Goal: Answer question/provide support: Share knowledge or assist other users

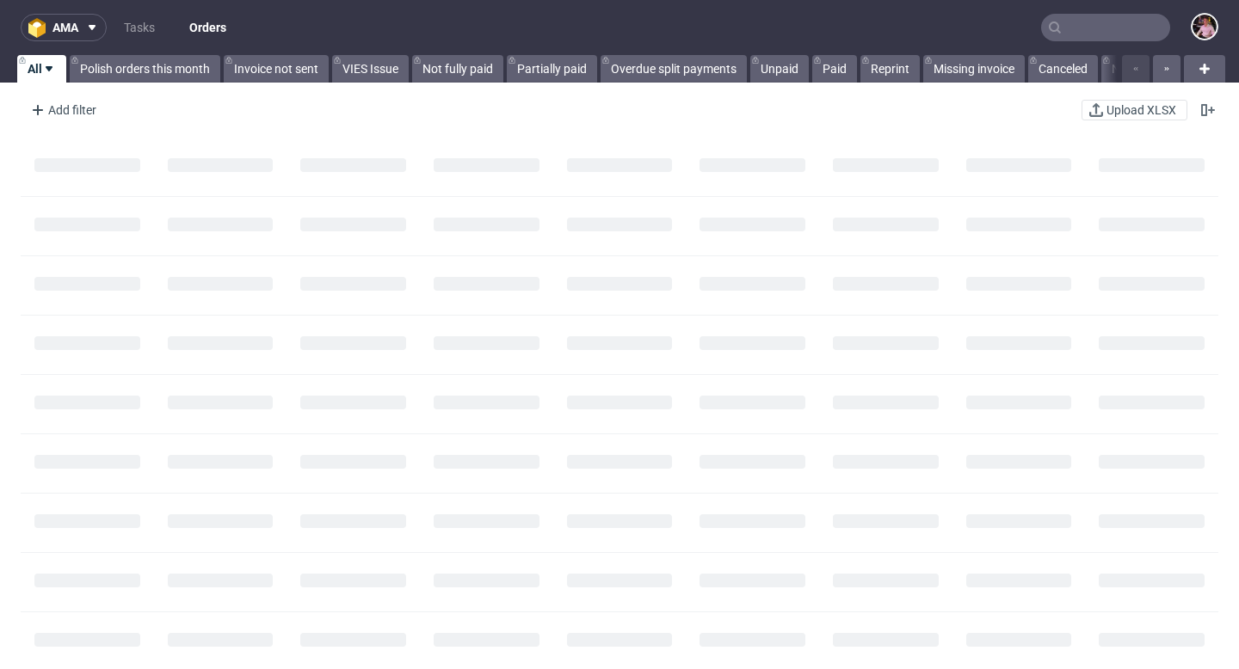
click at [1118, 28] on input "text" at bounding box center [1105, 28] width 129 height 28
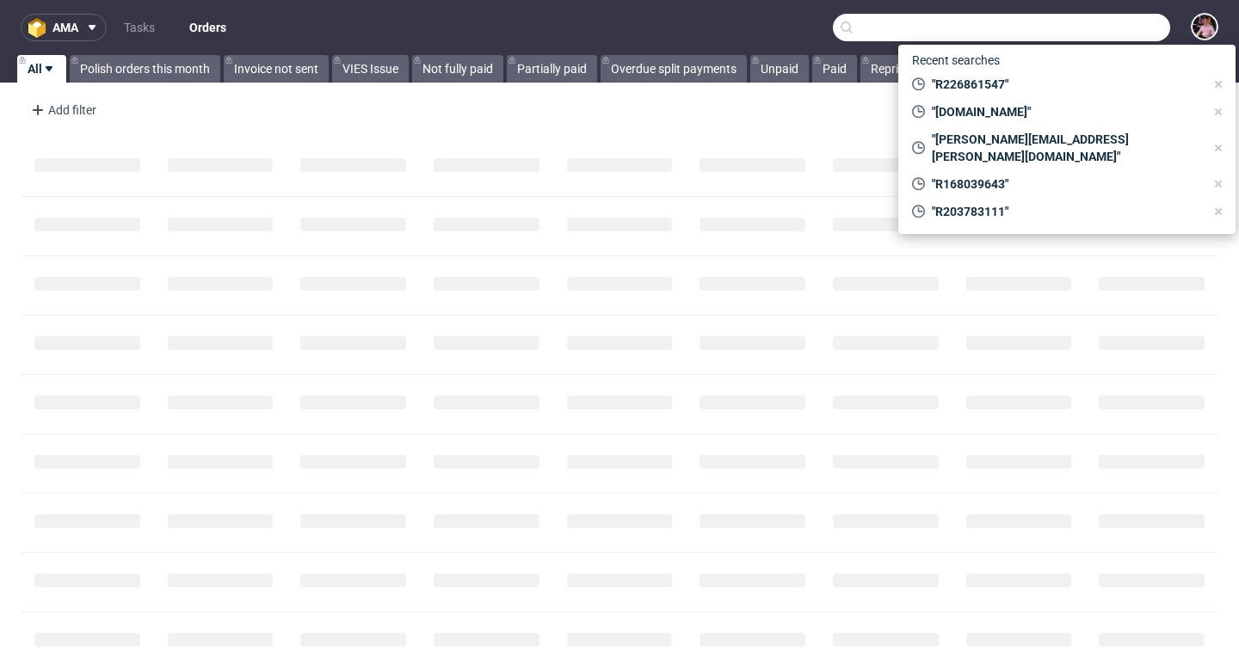
paste input "GSES260442"
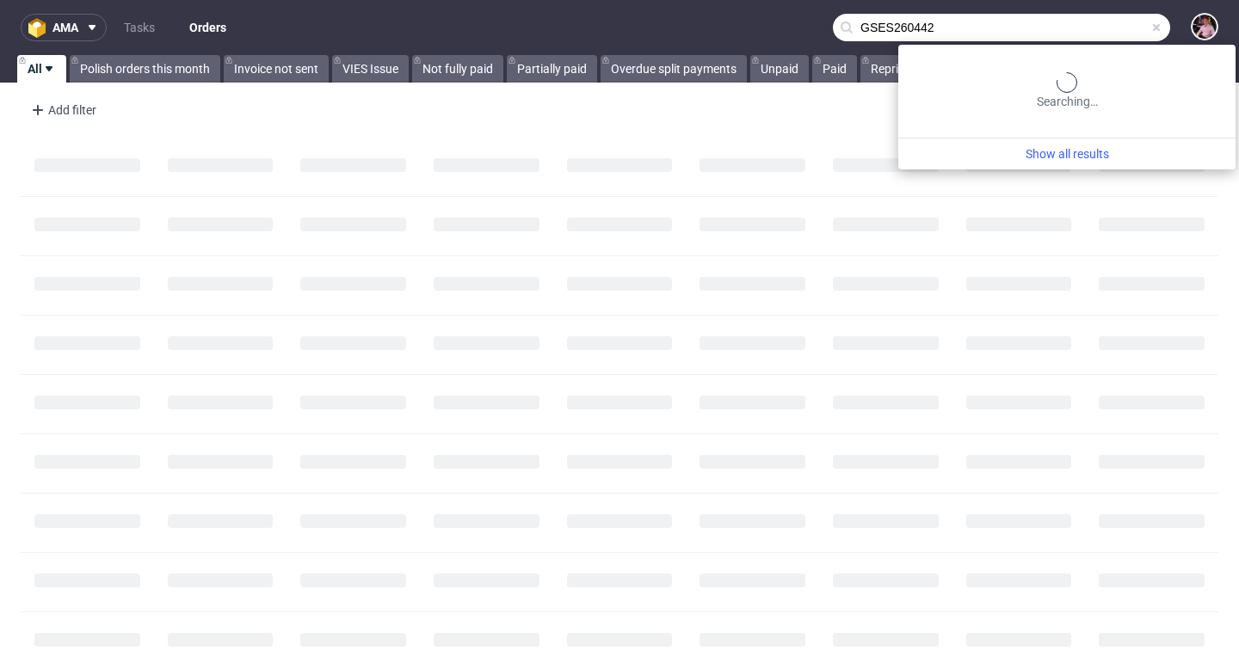
type input "GSES260442"
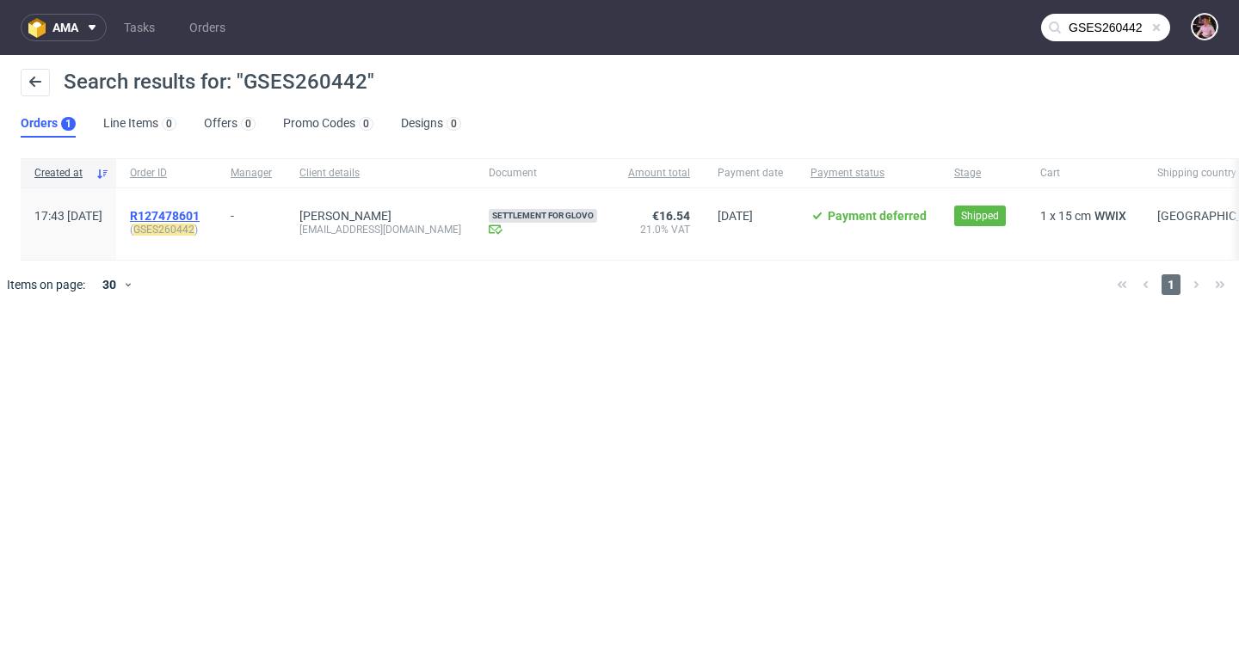
click at [200, 218] on span "R127478601" at bounding box center [165, 216] width 70 height 14
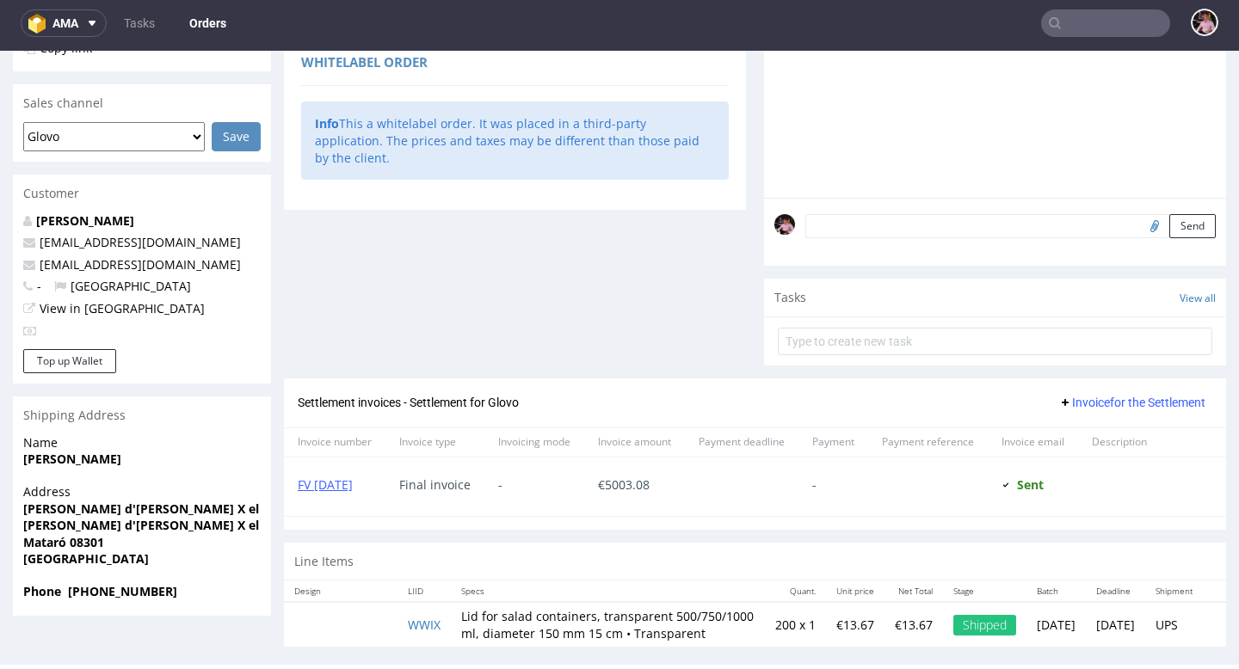
scroll to position [439, 0]
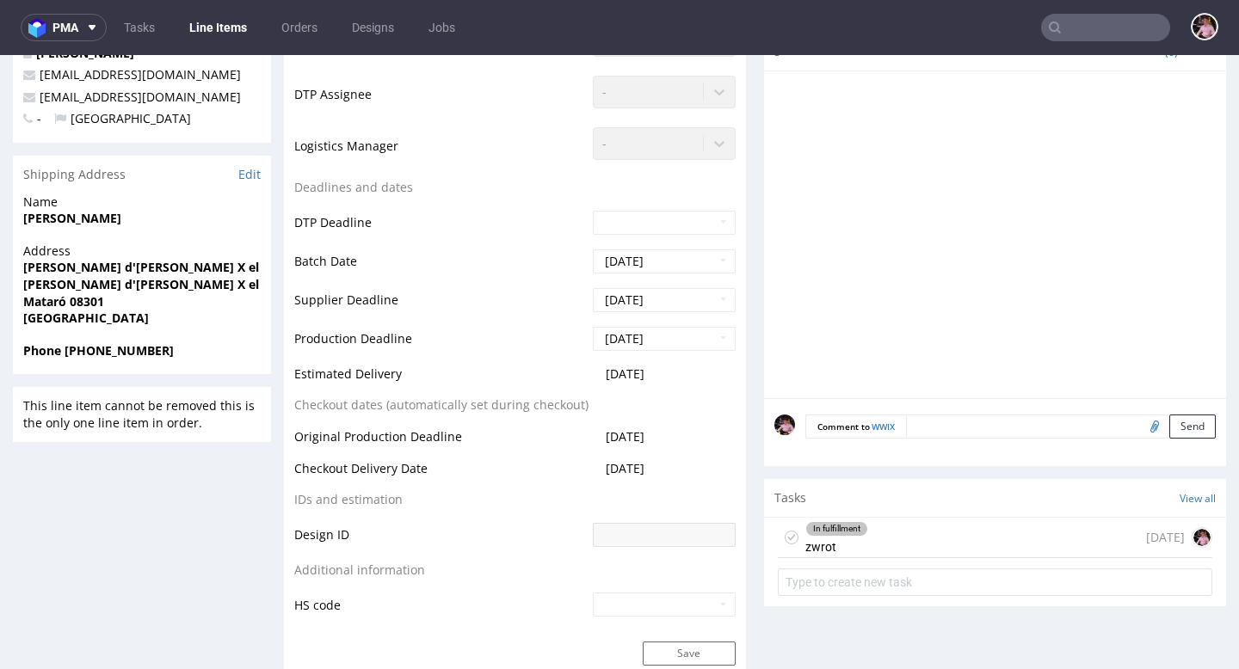
scroll to position [643, 0]
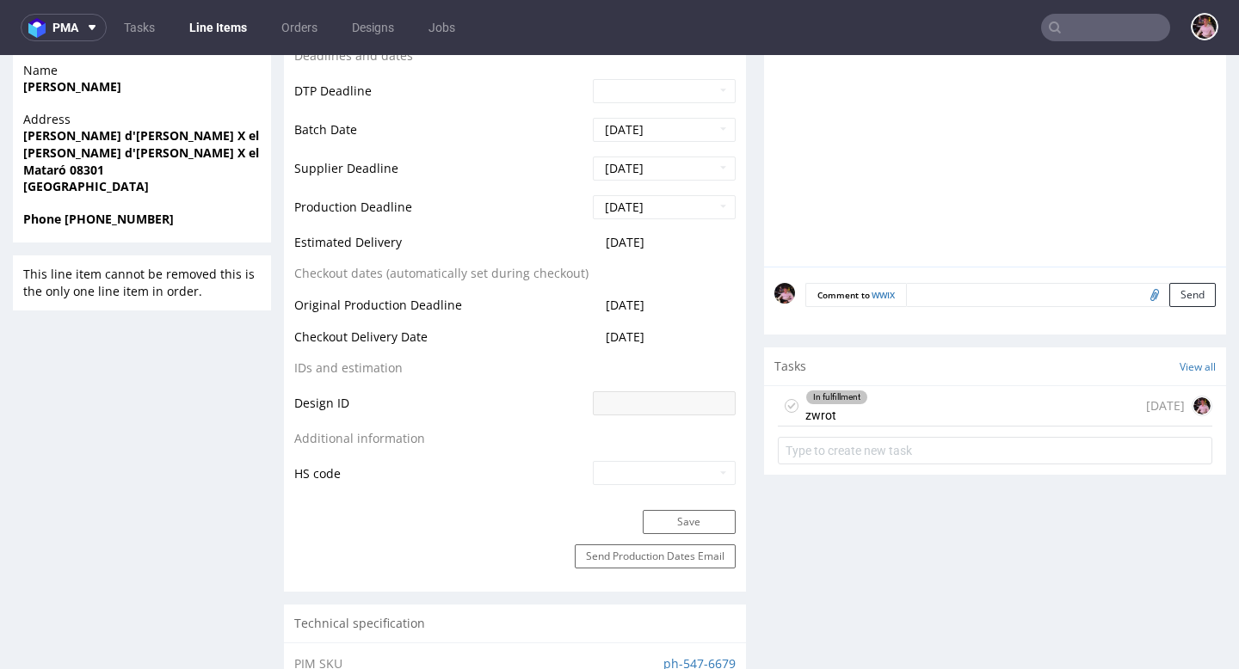
click at [955, 427] on div "In fulfillment zwrot [DATE]" at bounding box center [995, 406] width 434 height 40
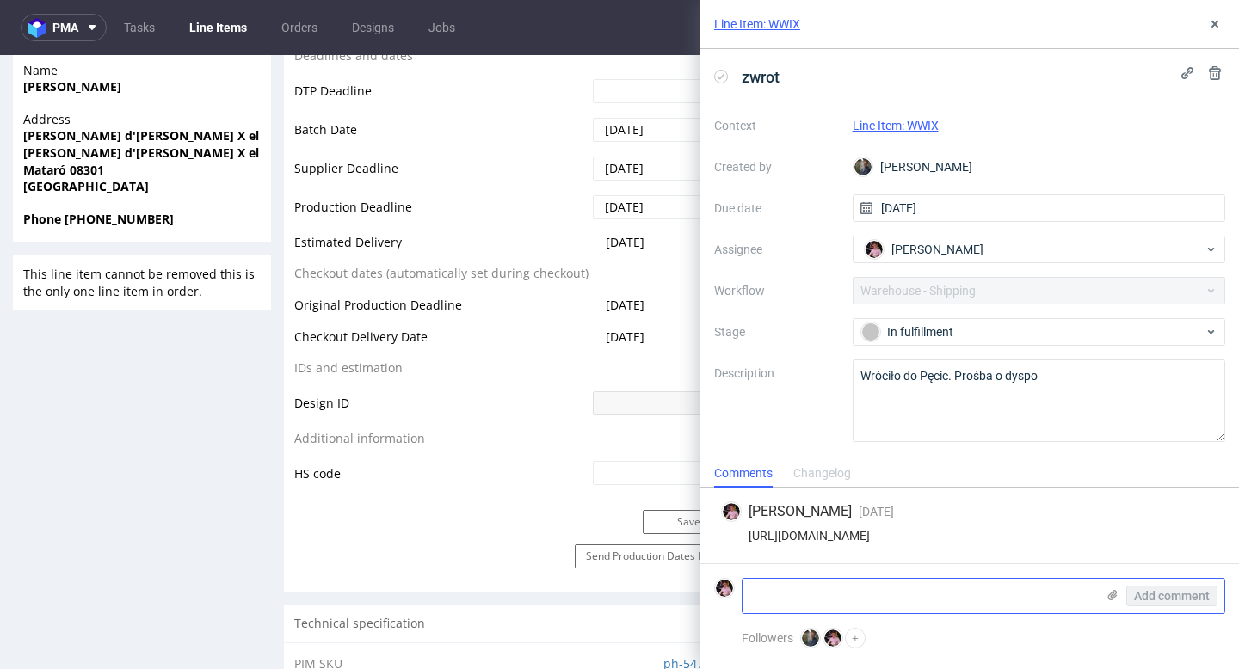
click at [870, 601] on textarea at bounding box center [918, 596] width 353 height 34
paste textarea "Ronda d'Alfons X el Savi 10-2-3 08301 Barcelona"
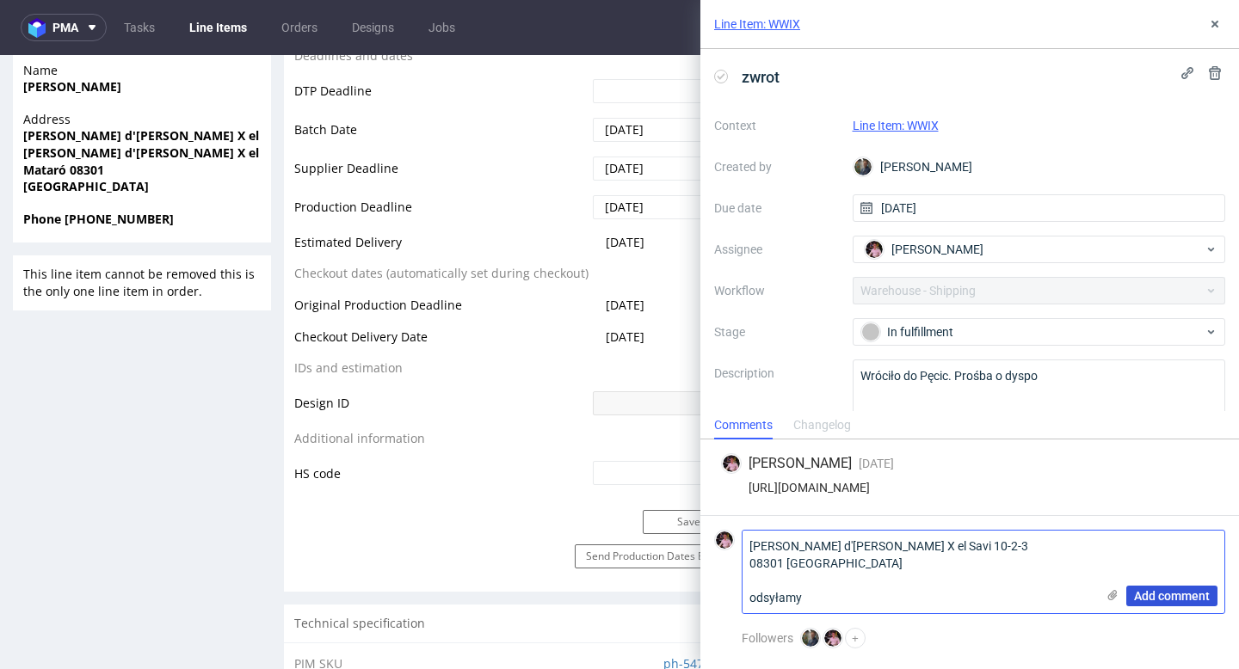
type textarea "Ronda d'Alfons X el Savi 10-2-3 08301 Barcelona odsyłamy"
click at [1174, 591] on span "Add comment" at bounding box center [1172, 596] width 76 height 12
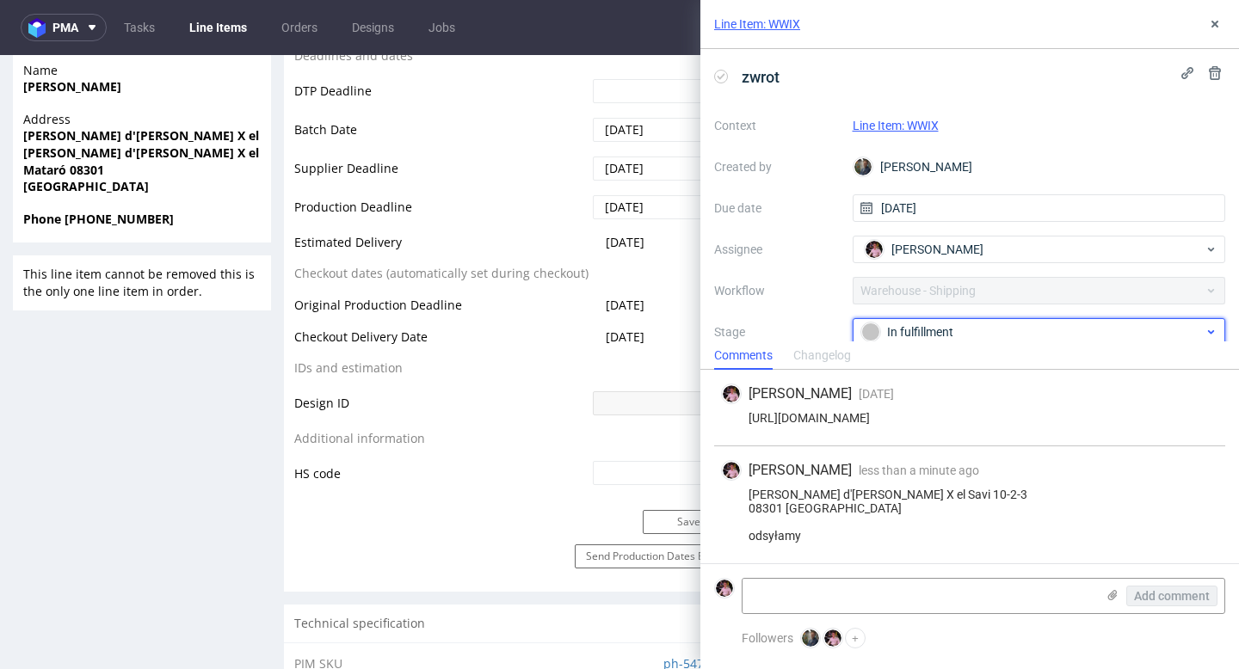
click at [954, 333] on div "In fulfillment" at bounding box center [1032, 332] width 342 height 19
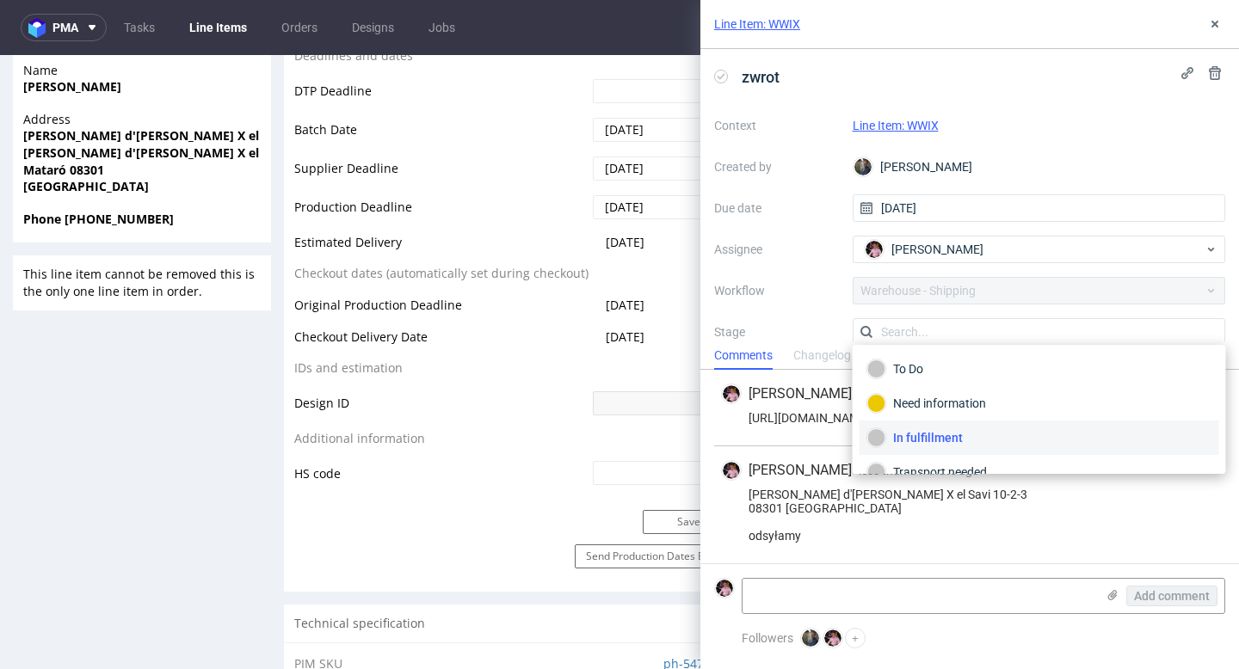
scroll to position [4, 0]
click at [941, 469] on div "Transport needed" at bounding box center [1039, 472] width 344 height 19
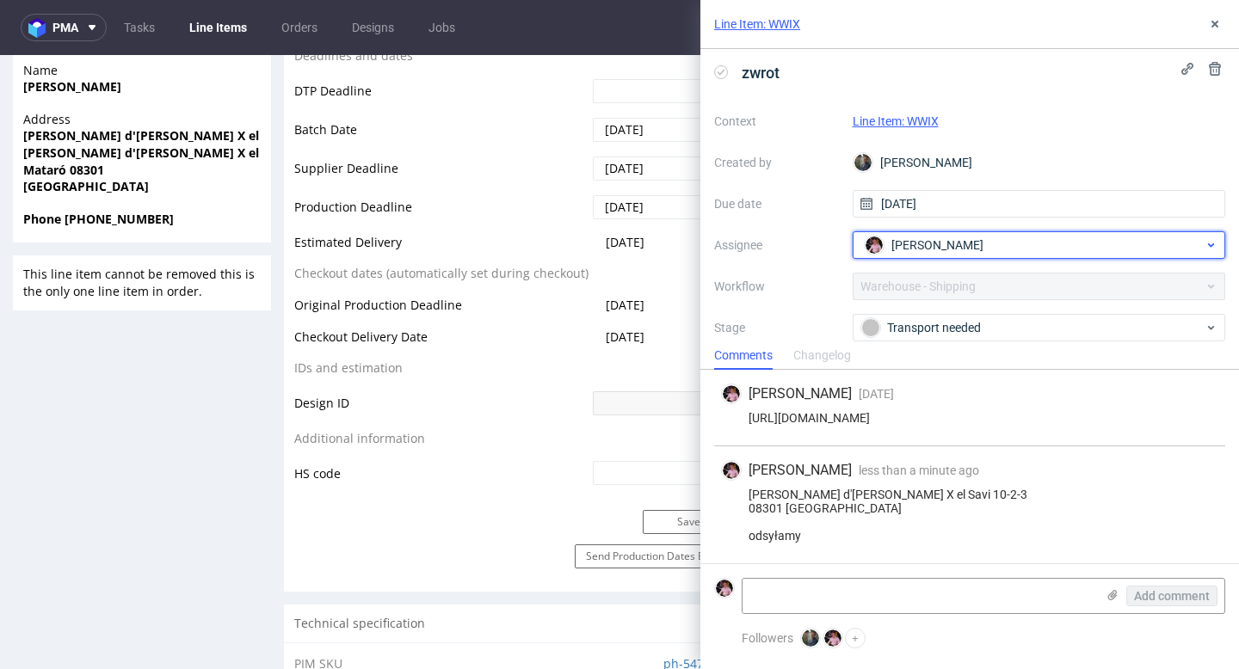
click at [935, 243] on span "[PERSON_NAME]" at bounding box center [937, 245] width 92 height 17
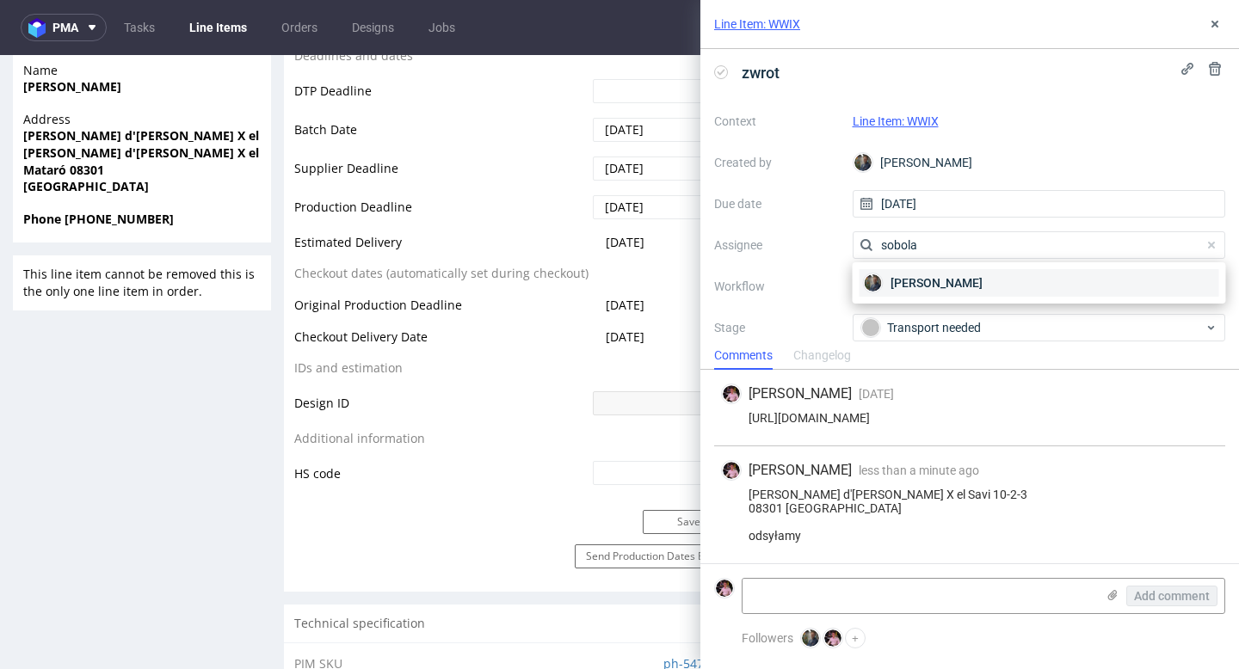
type input "sobola"
click at [967, 282] on div "[PERSON_NAME]" at bounding box center [1039, 283] width 360 height 28
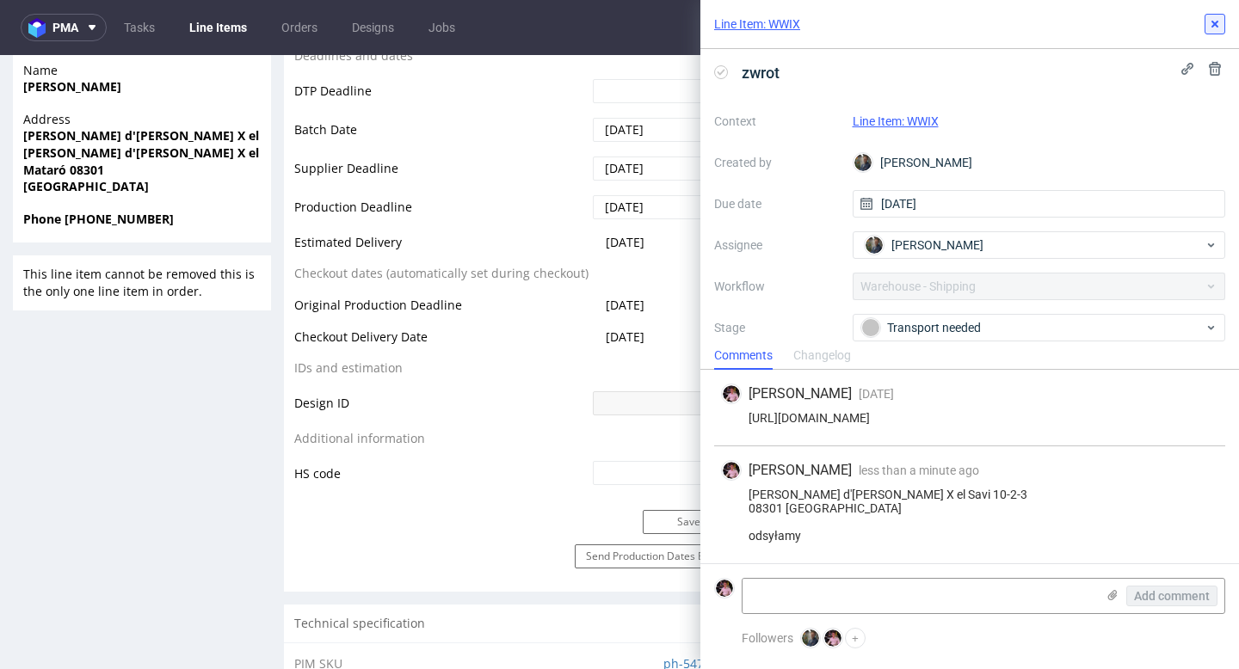
click at [1204, 33] on button at bounding box center [1214, 24] width 21 height 21
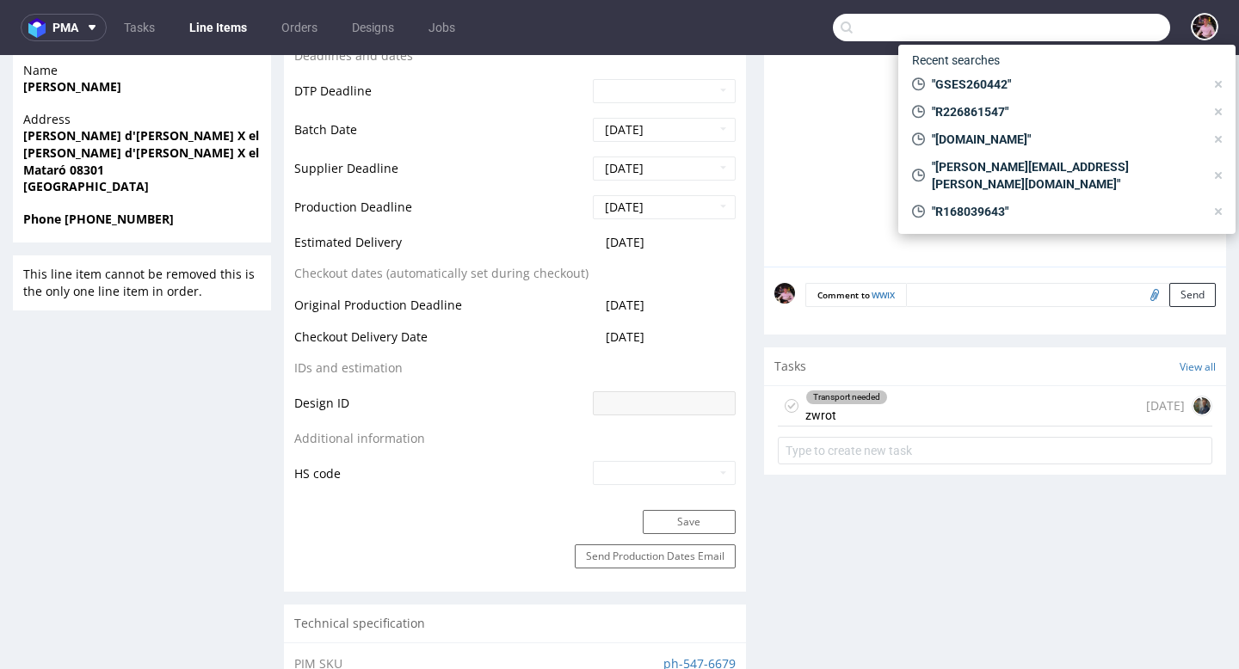
click at [1104, 29] on input "text" at bounding box center [1001, 28] width 337 height 28
paste input "GSES257968"
type input "GSES257968"
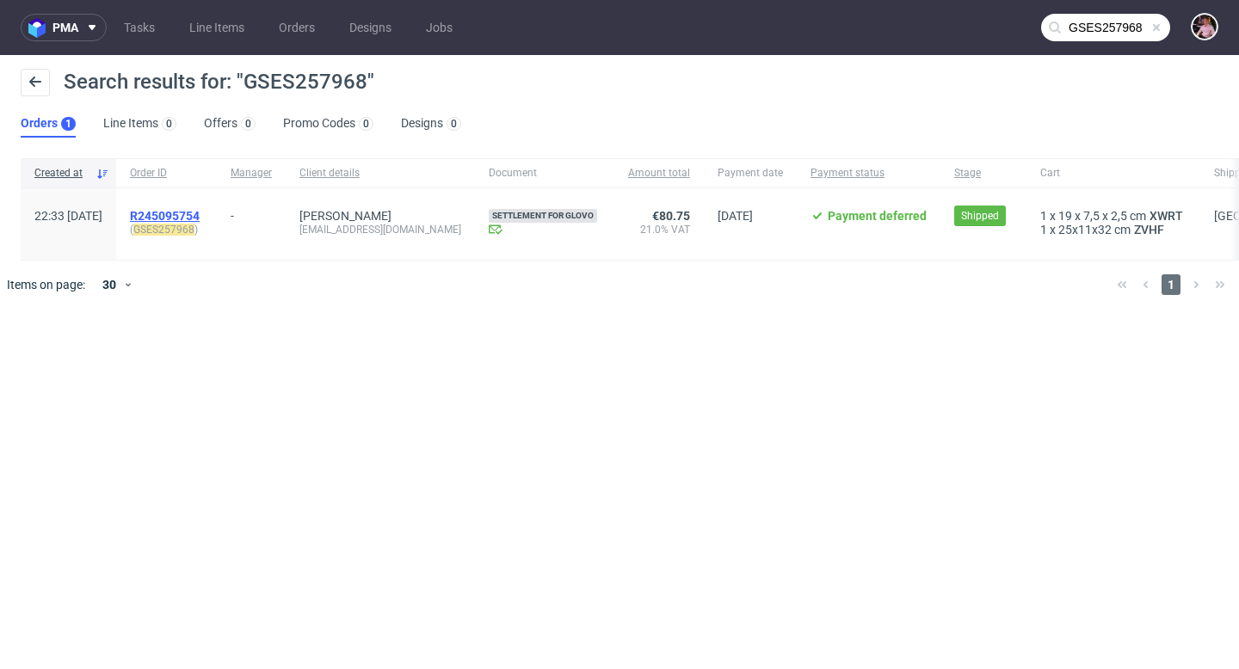
click at [200, 212] on span "R245095754" at bounding box center [165, 216] width 70 height 14
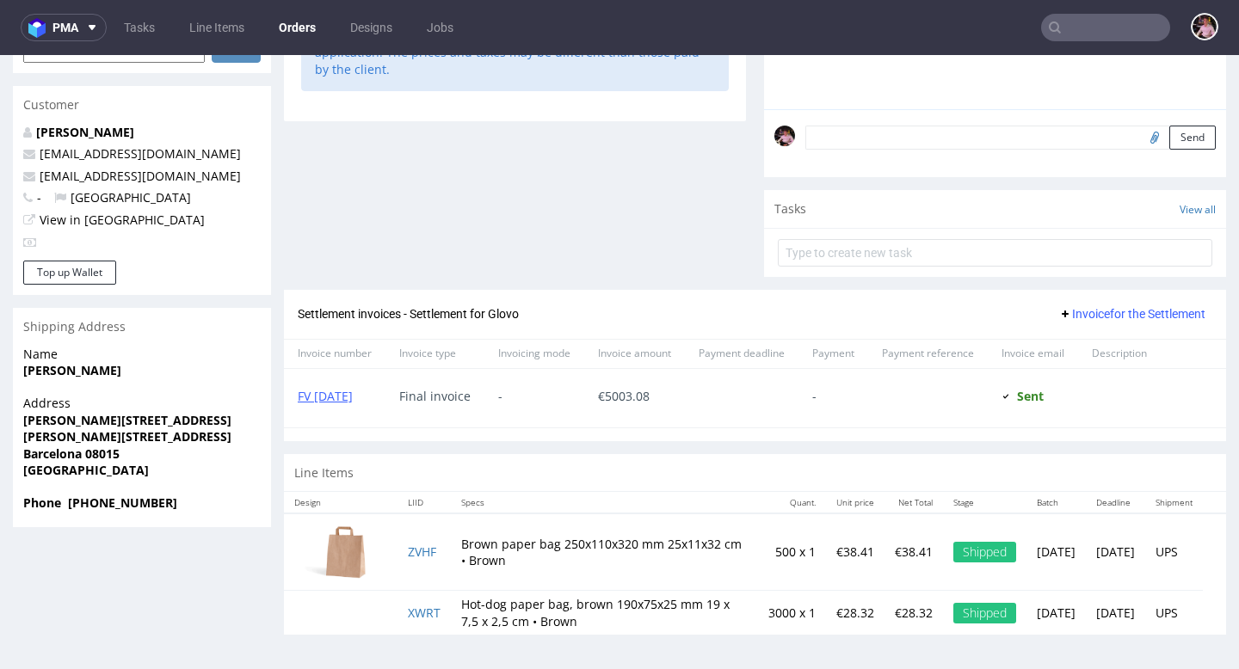
scroll to position [4, 0]
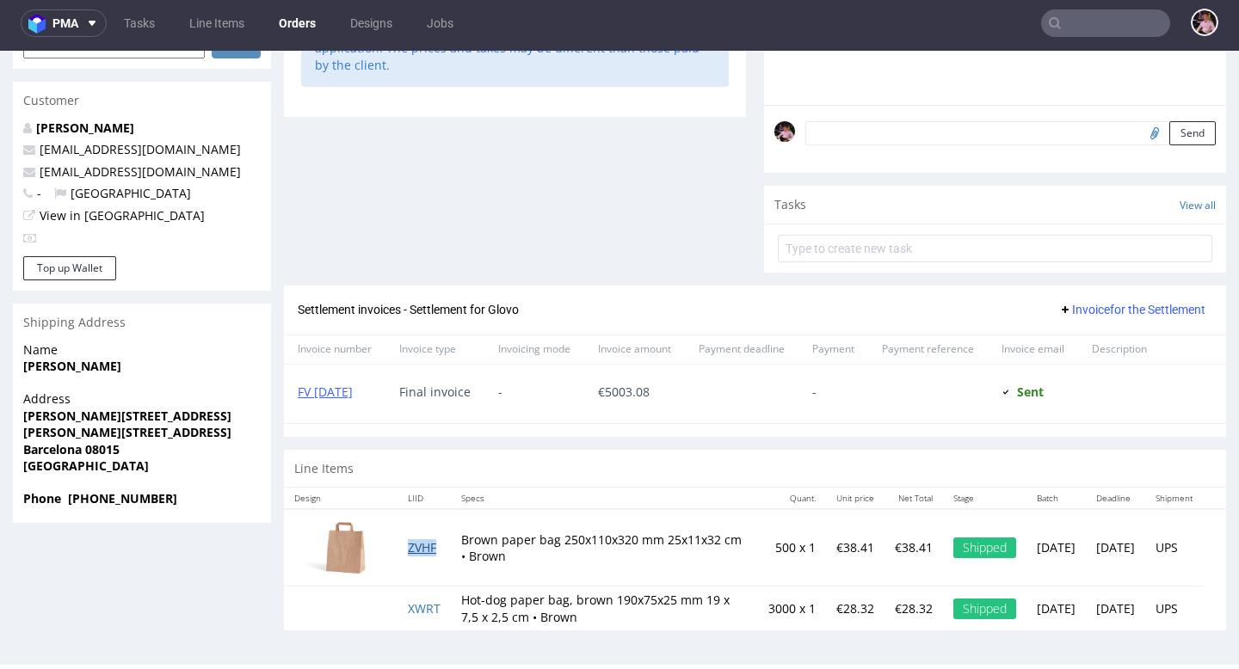
click at [428, 545] on link "ZVHF" at bounding box center [422, 547] width 28 height 16
click at [426, 610] on link "XWRT" at bounding box center [424, 608] width 33 height 16
click at [1101, 30] on input "text" at bounding box center [1105, 23] width 129 height 28
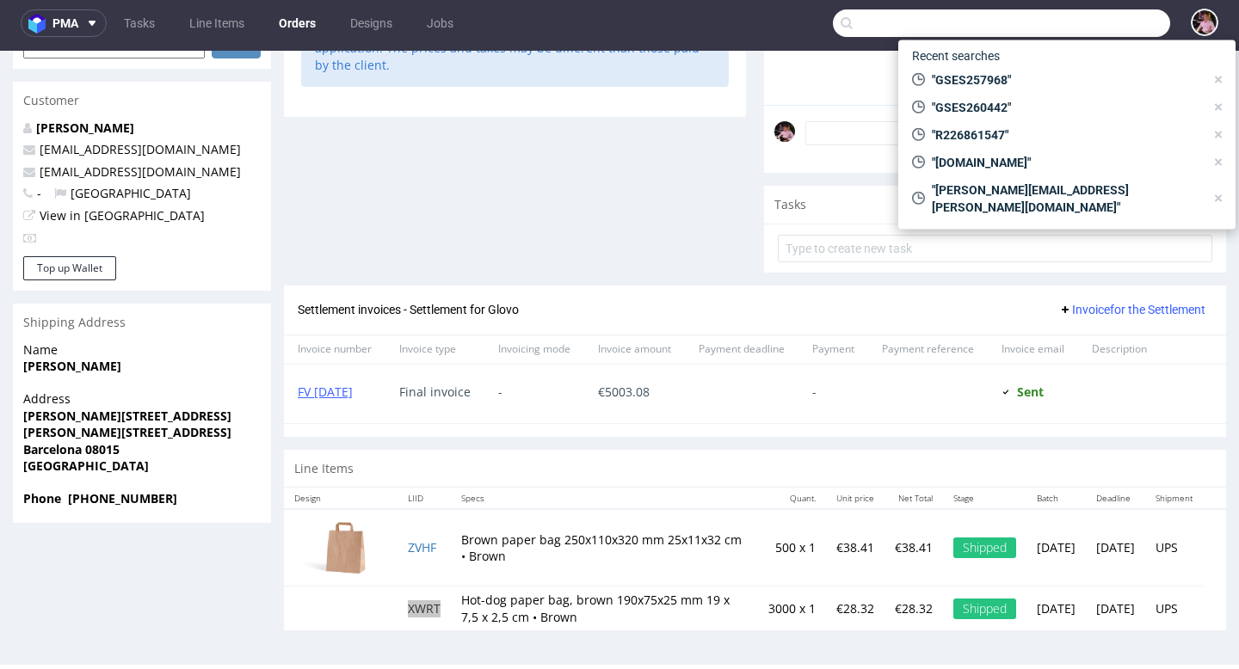
paste input "GSES259362"
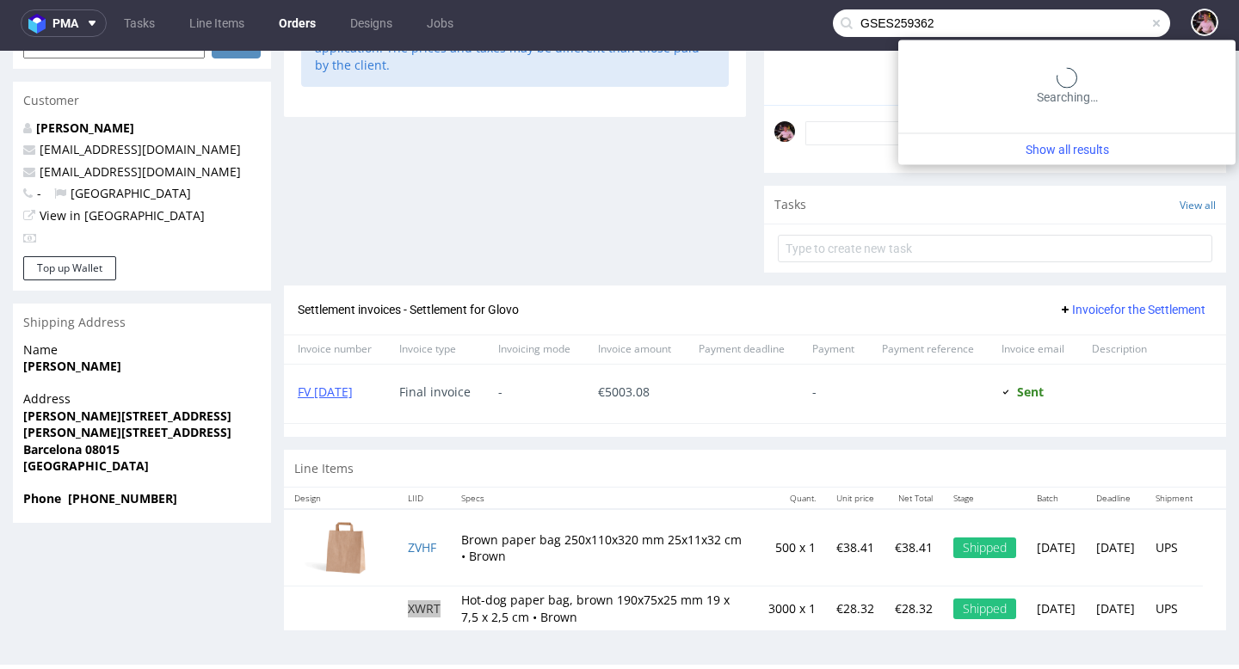
type input "GSES259362"
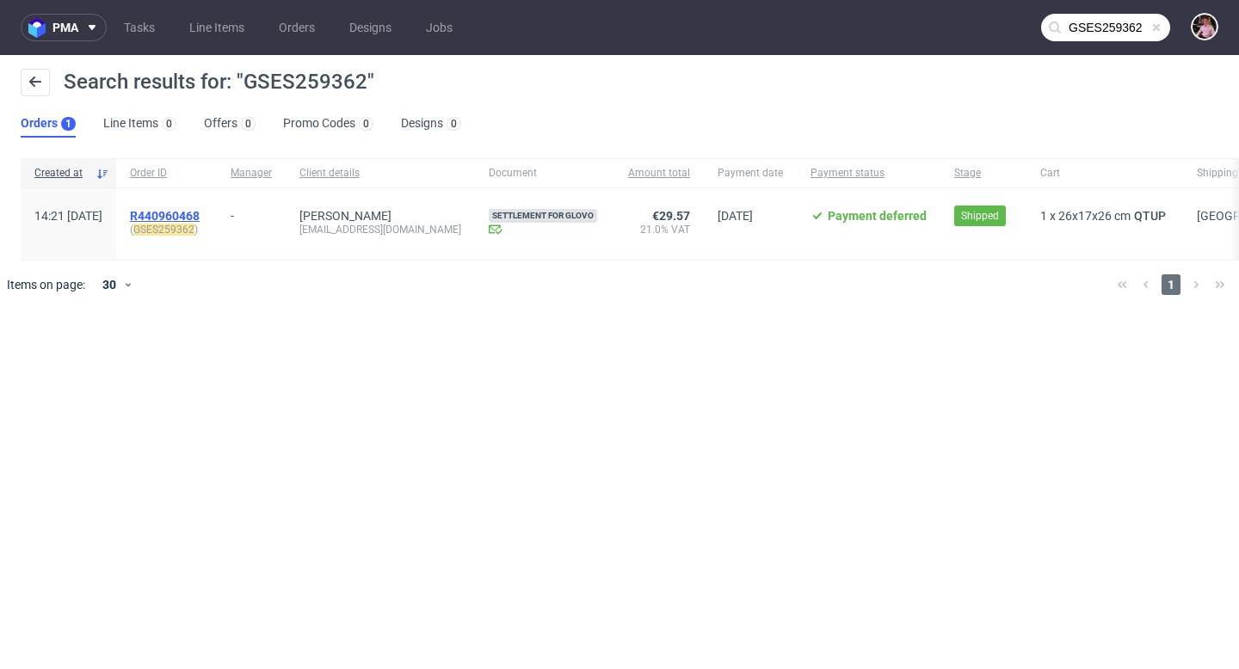
click at [196, 217] on span "R440960468" at bounding box center [165, 216] width 70 height 14
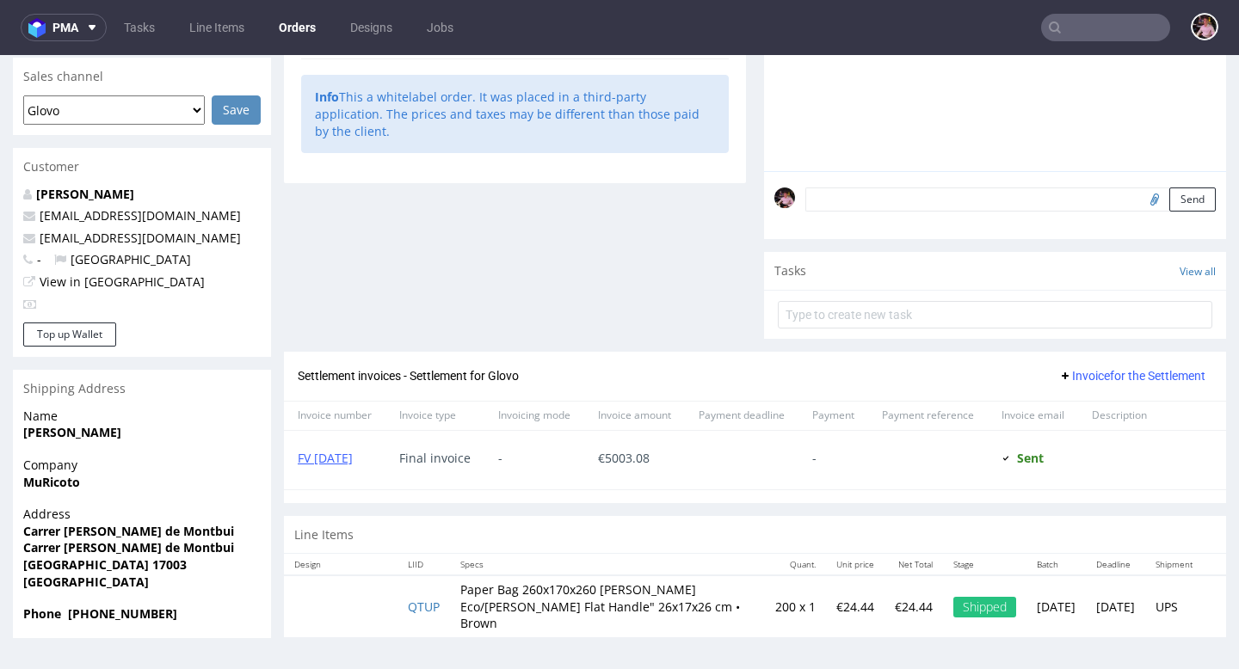
scroll to position [439, 0]
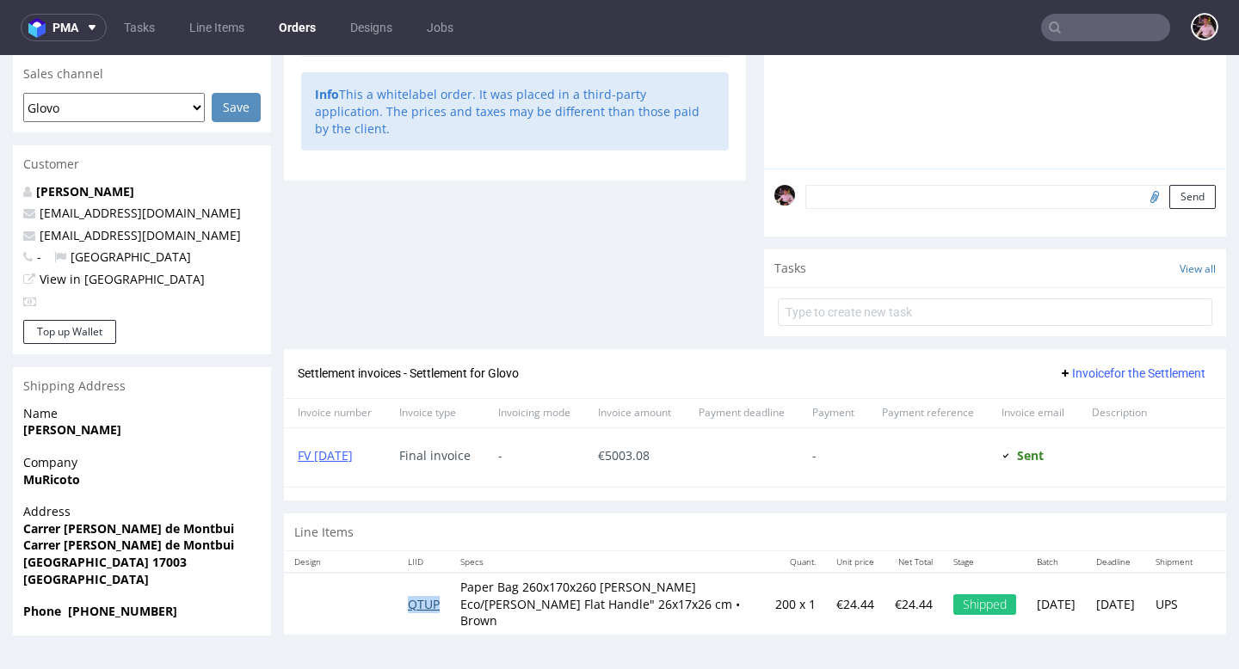
click at [424, 606] on link "QTUP" at bounding box center [424, 604] width 32 height 16
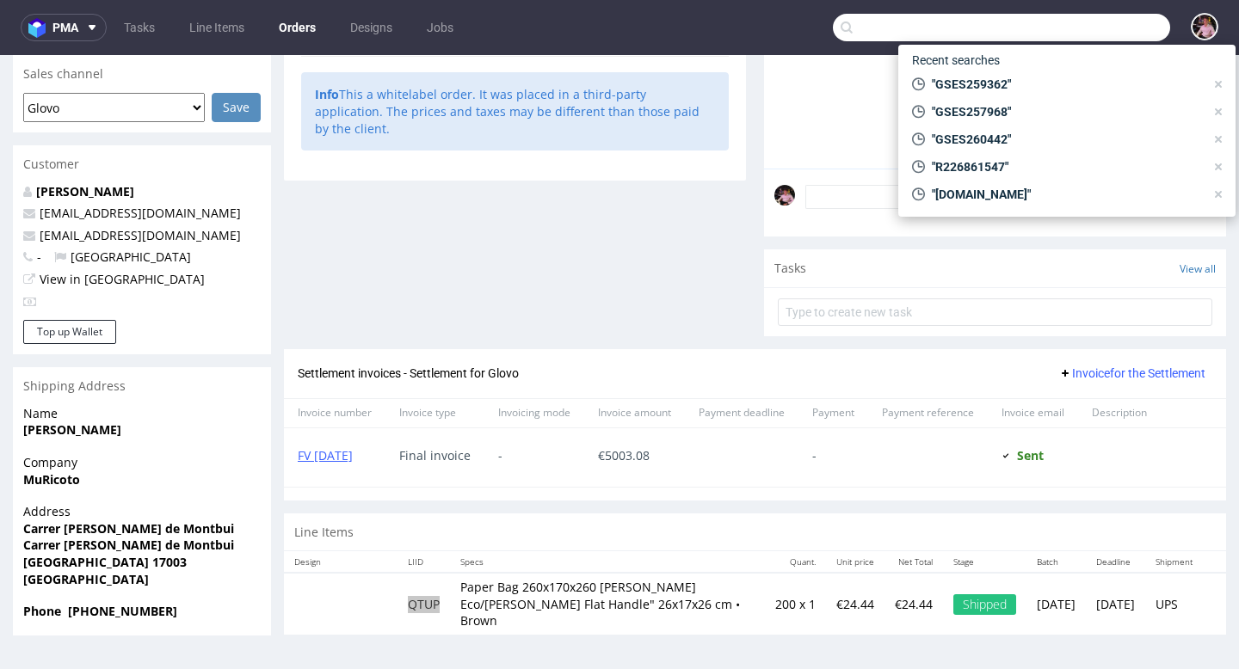
click at [1098, 31] on input "text" at bounding box center [1001, 28] width 337 height 28
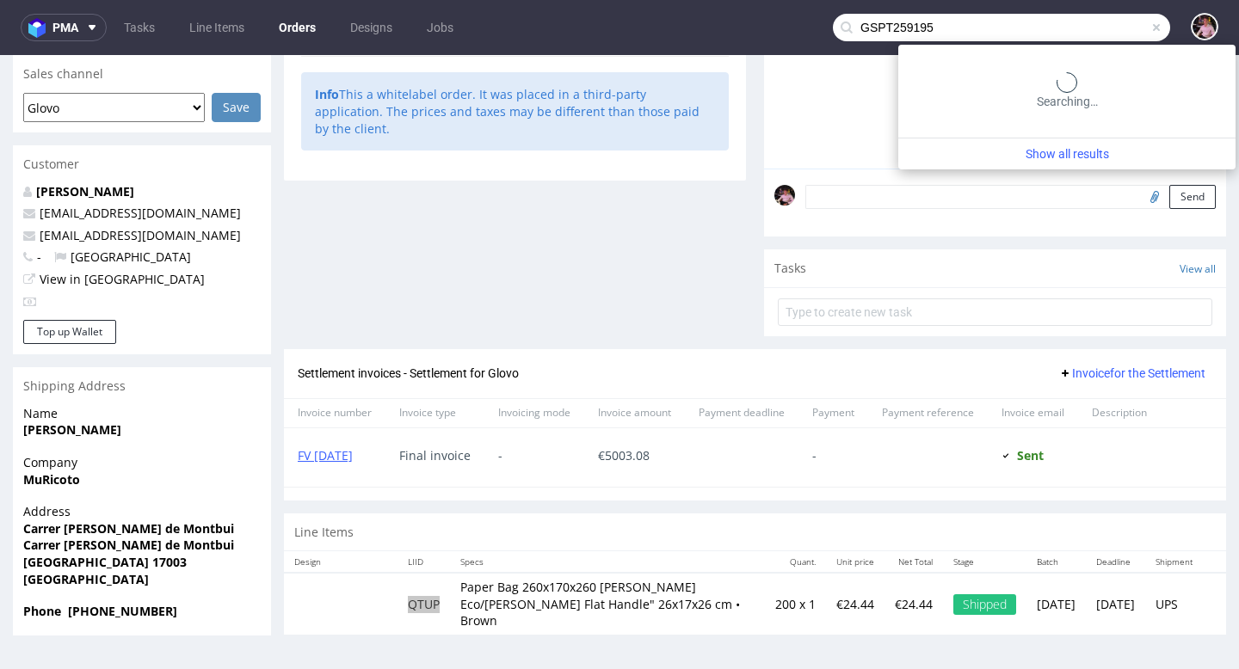
type input "GSPT259195"
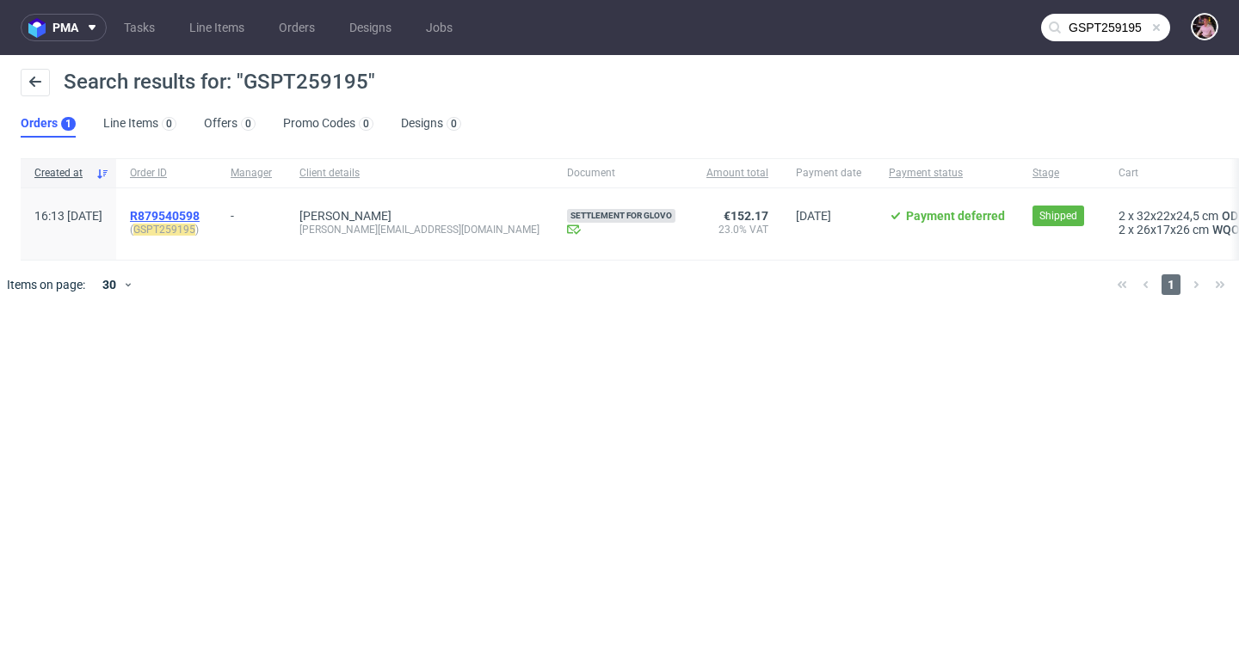
click at [200, 218] on span "R879540598" at bounding box center [165, 216] width 70 height 14
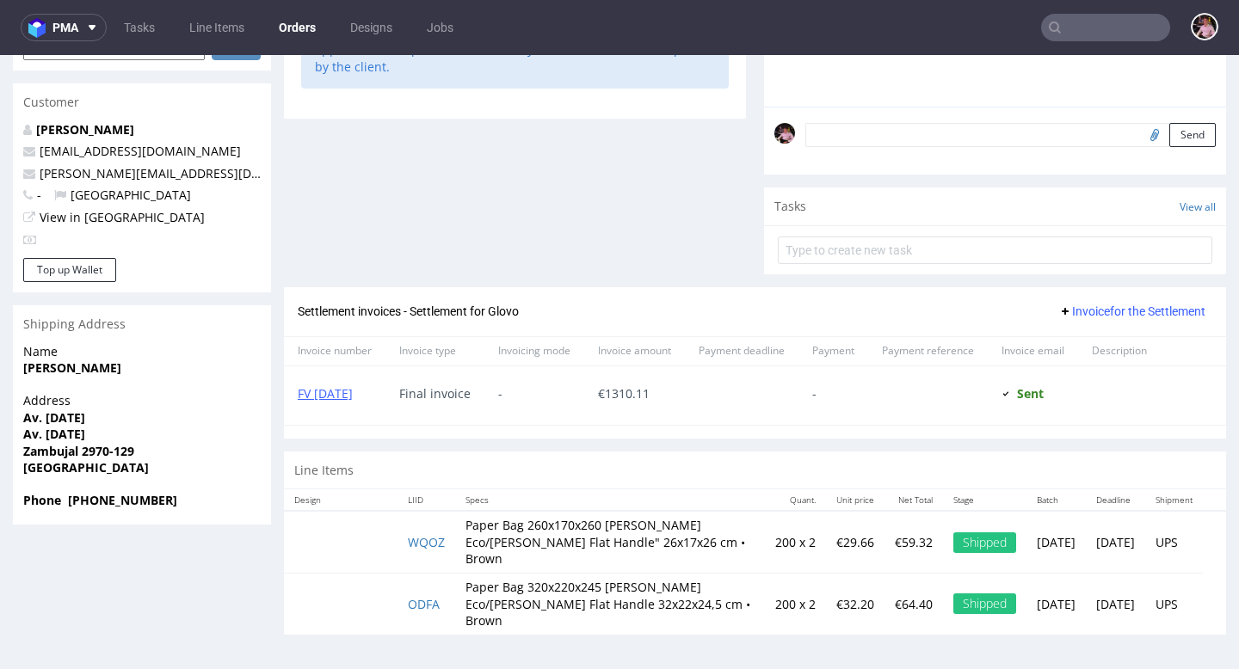
scroll to position [4, 0]
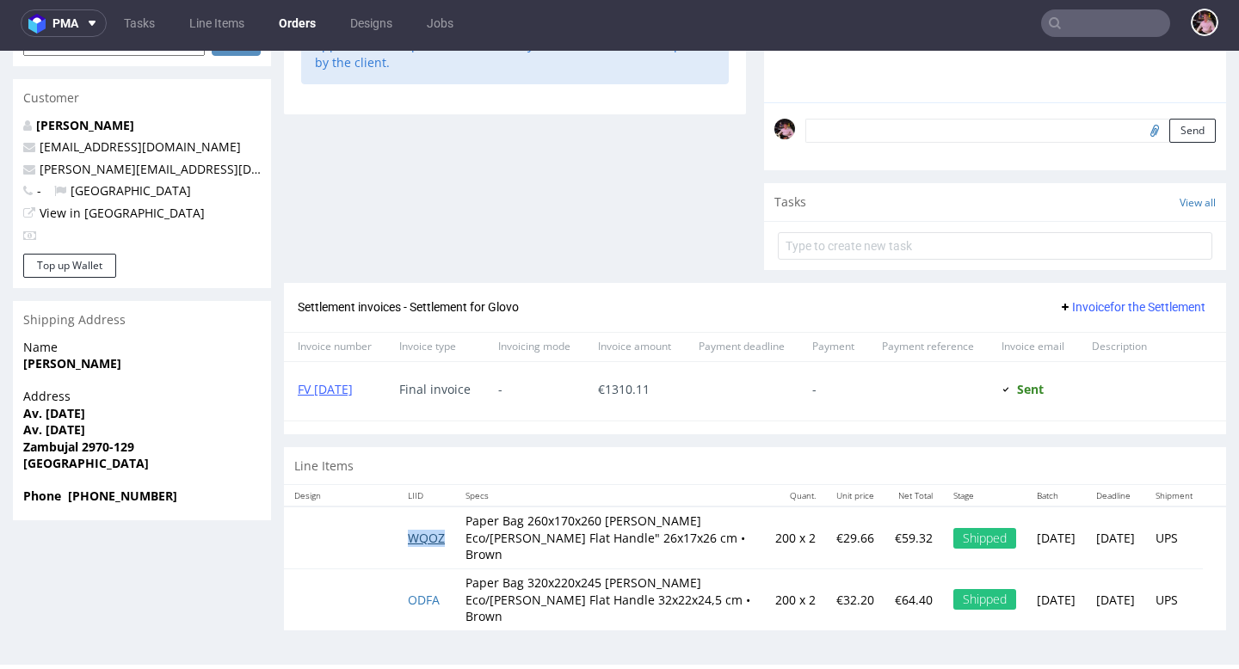
click at [420, 535] on link "WQOZ" at bounding box center [426, 538] width 37 height 16
click at [1082, 22] on input "text" at bounding box center [1105, 23] width 129 height 28
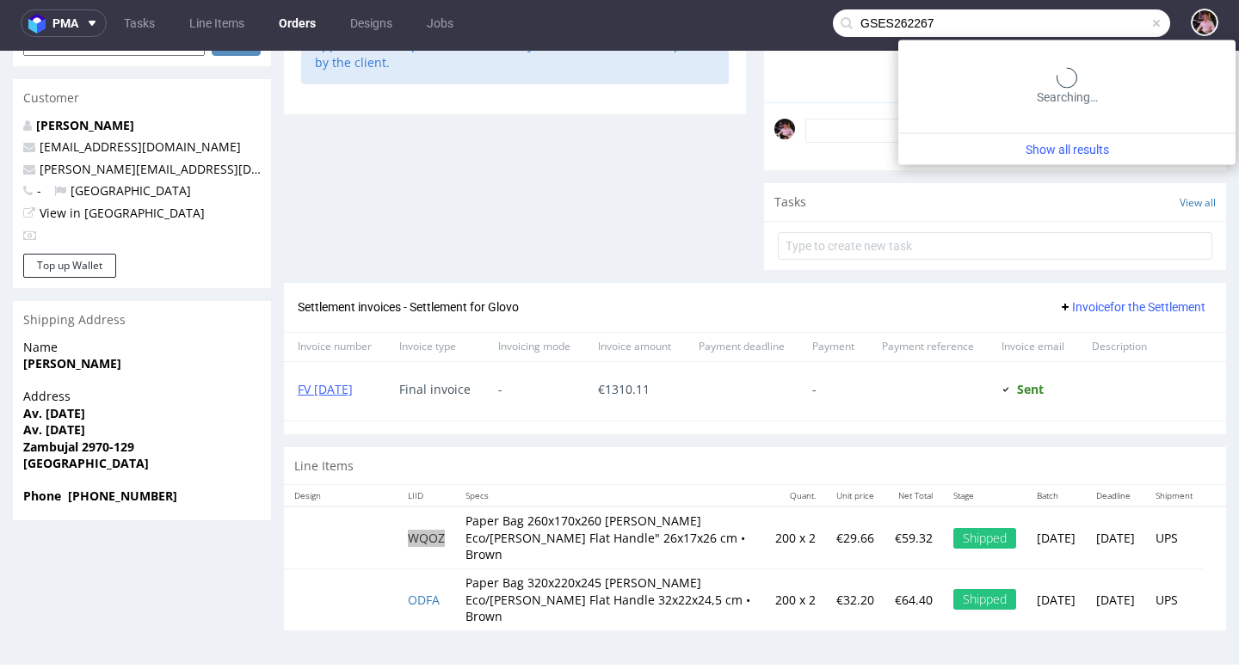
type input "GSES262267"
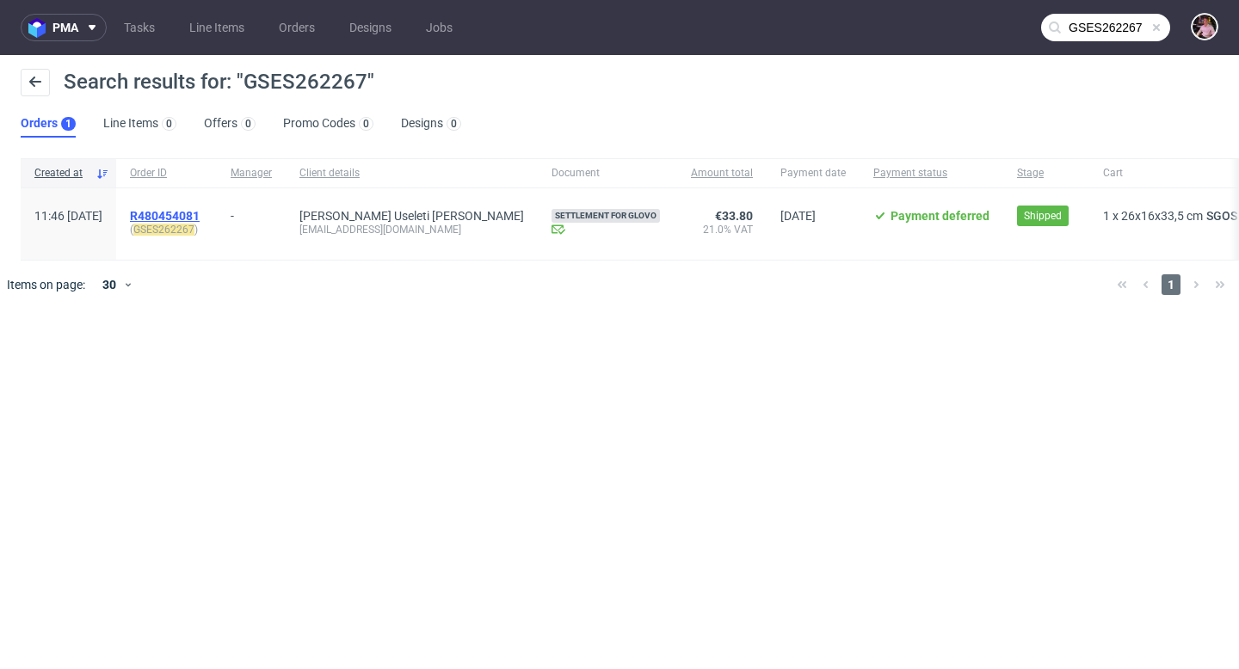
click at [198, 219] on span "R480454081" at bounding box center [165, 216] width 70 height 14
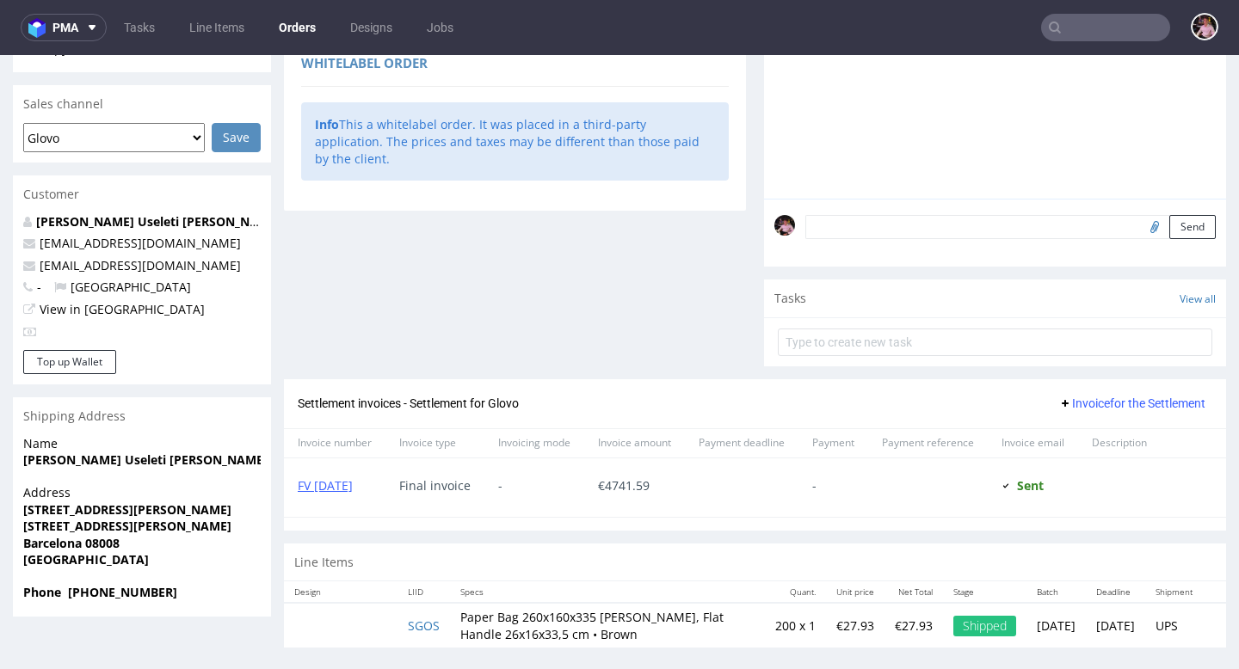
scroll to position [421, 0]
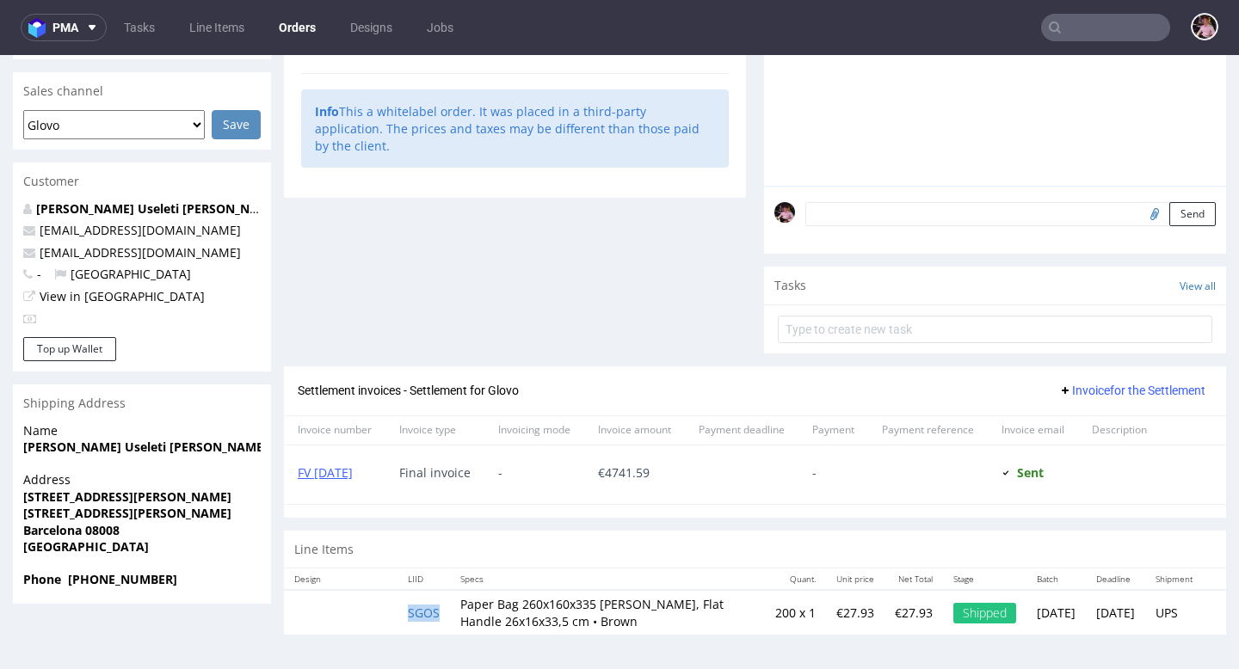
click at [435, 605] on td "SGOS" at bounding box center [423, 612] width 52 height 45
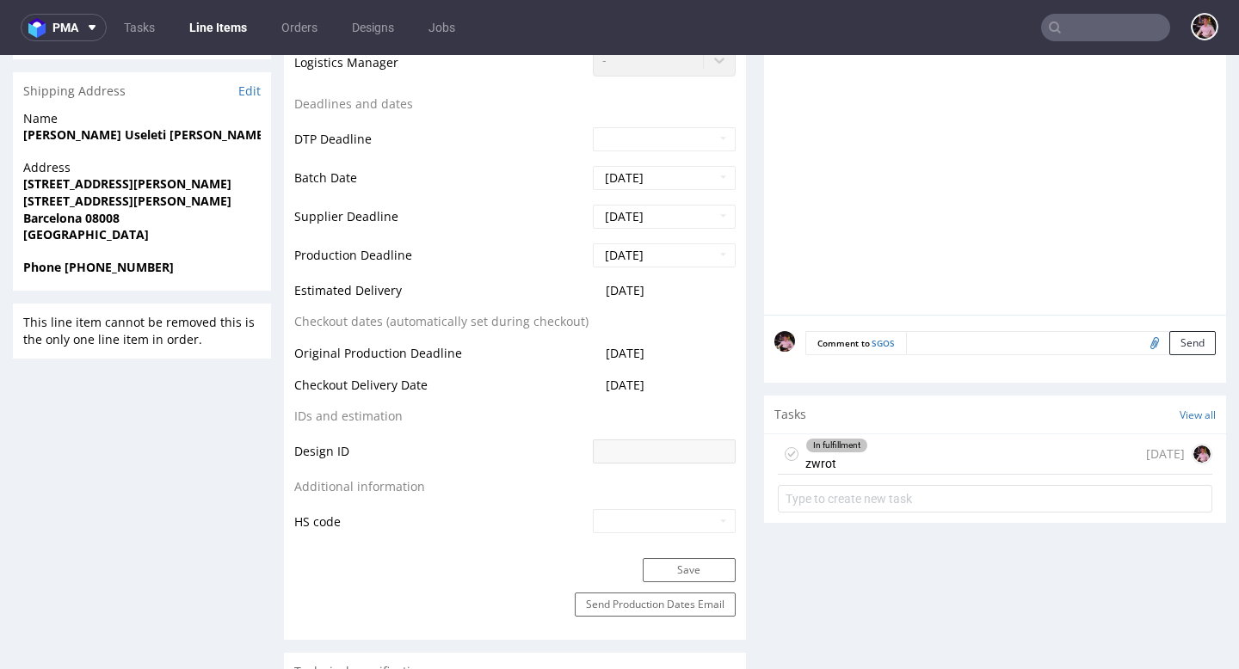
scroll to position [655, 0]
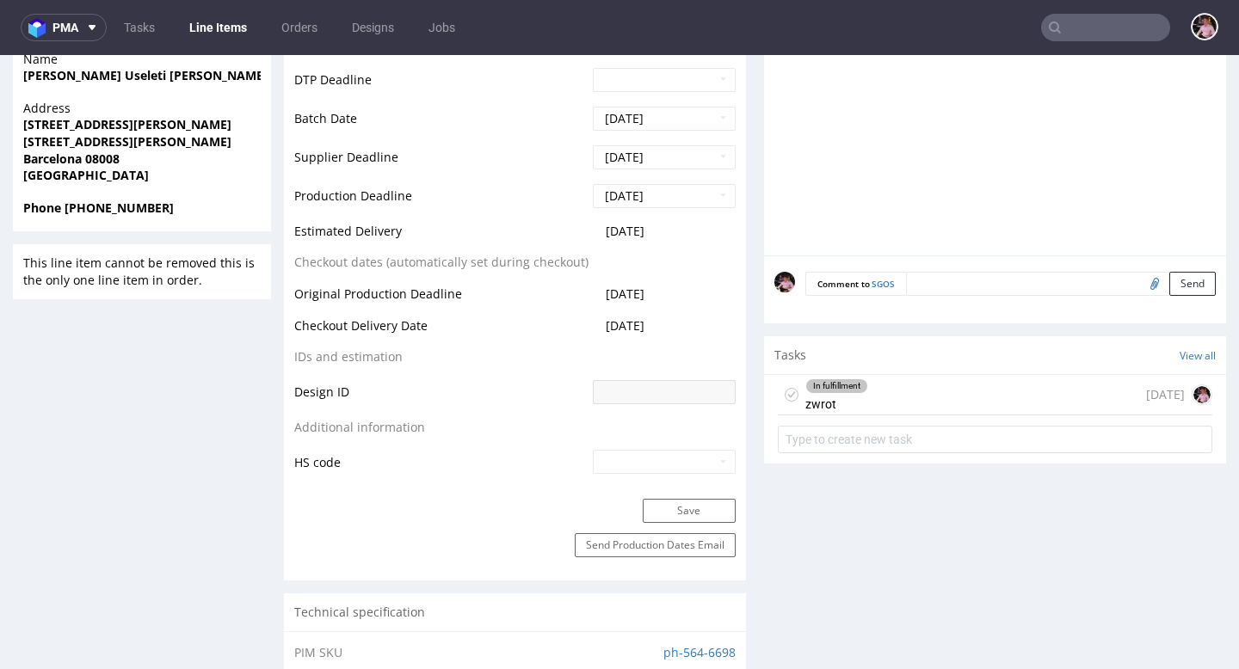
click at [884, 411] on div "In fulfillment zwrot 8 days ago" at bounding box center [995, 395] width 434 height 40
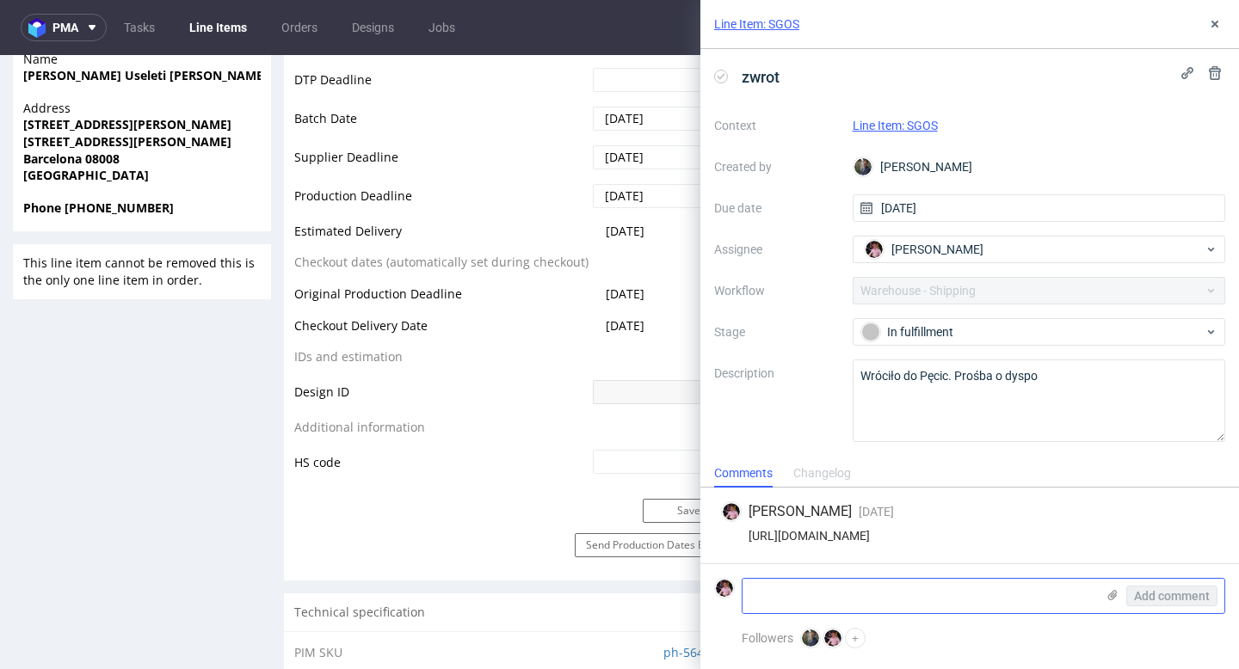
click at [911, 600] on textarea at bounding box center [918, 596] width 353 height 34
paste textarea "Carrer d'Enric Granados 98 local 2 08008 Barcelona"
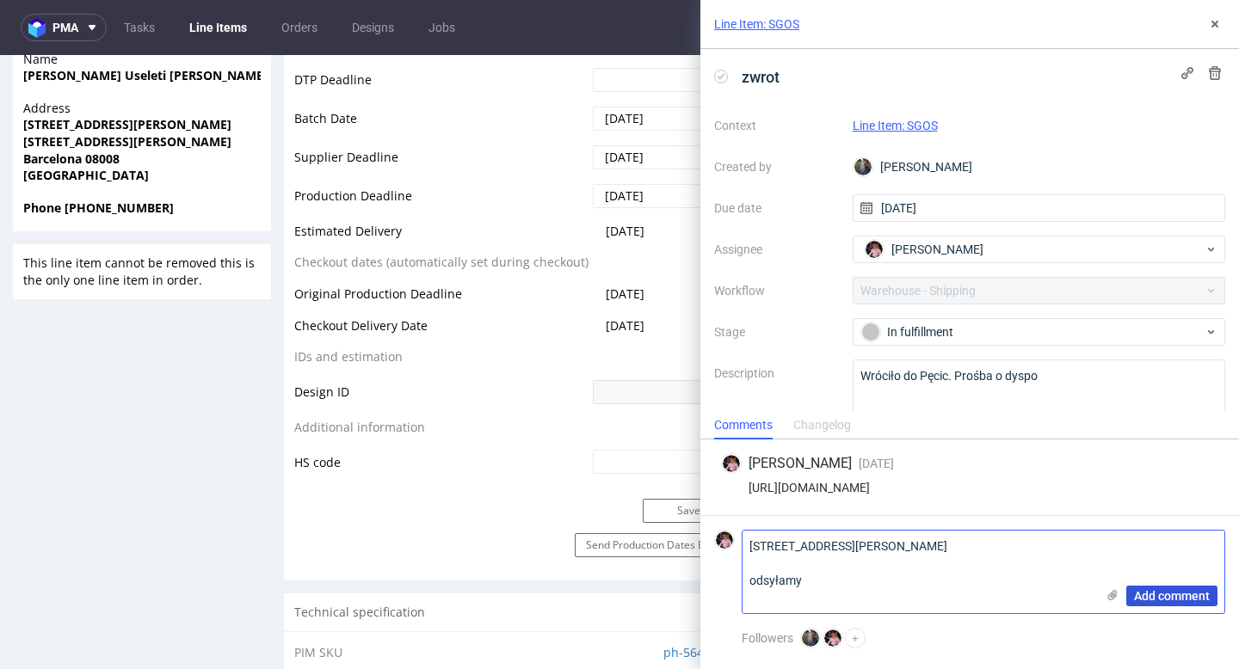
type textarea "Carrer d'Enric Granados 98 local 2 08008 Barcelona odsyłamy"
click at [1195, 602] on span "Add comment" at bounding box center [1172, 596] width 76 height 12
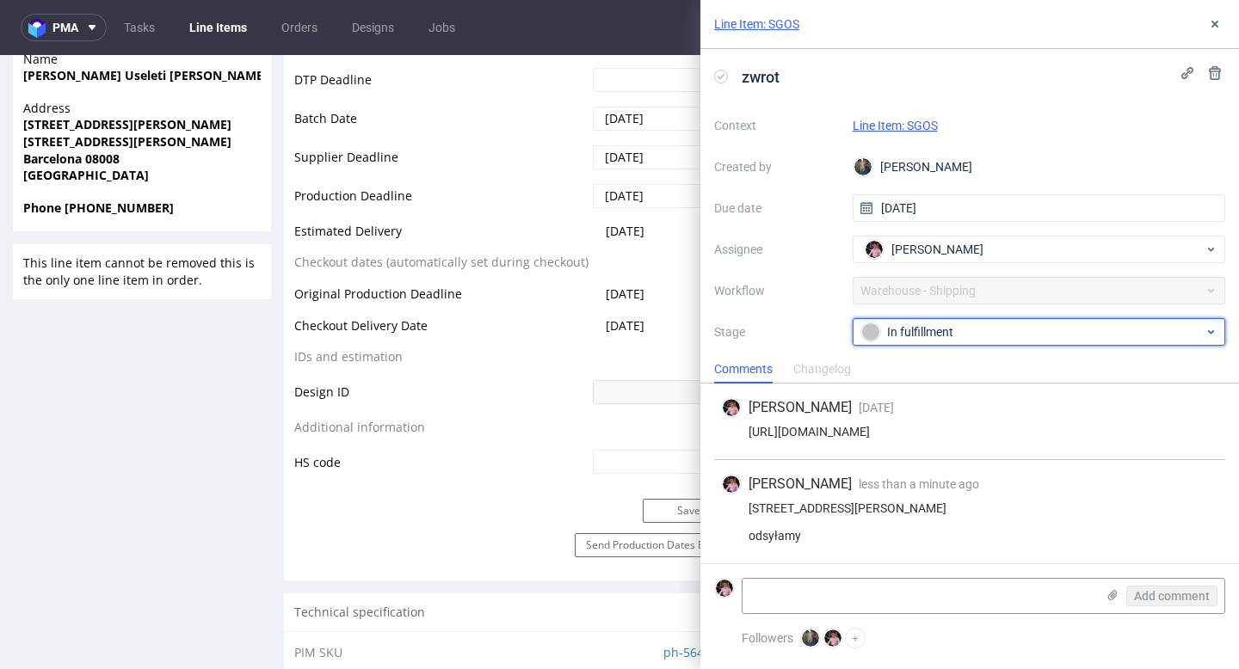
click at [950, 323] on div "In fulfillment" at bounding box center [1032, 332] width 342 height 19
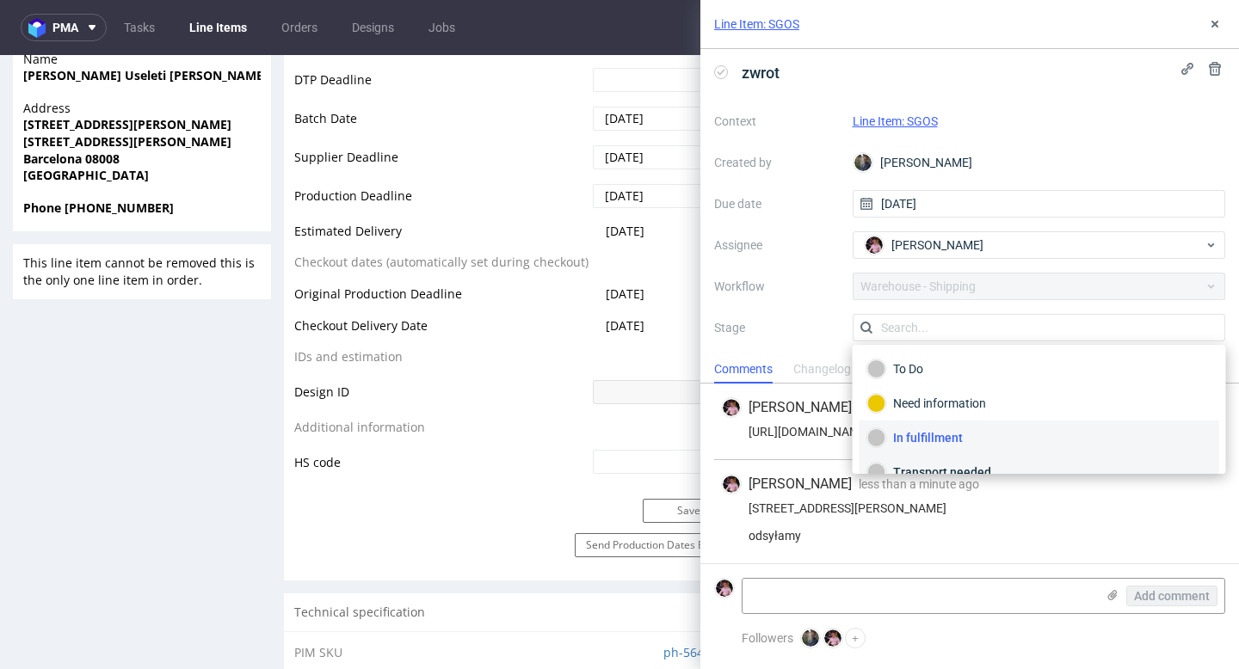
click at [944, 460] on div "Transport needed" at bounding box center [1039, 472] width 360 height 34
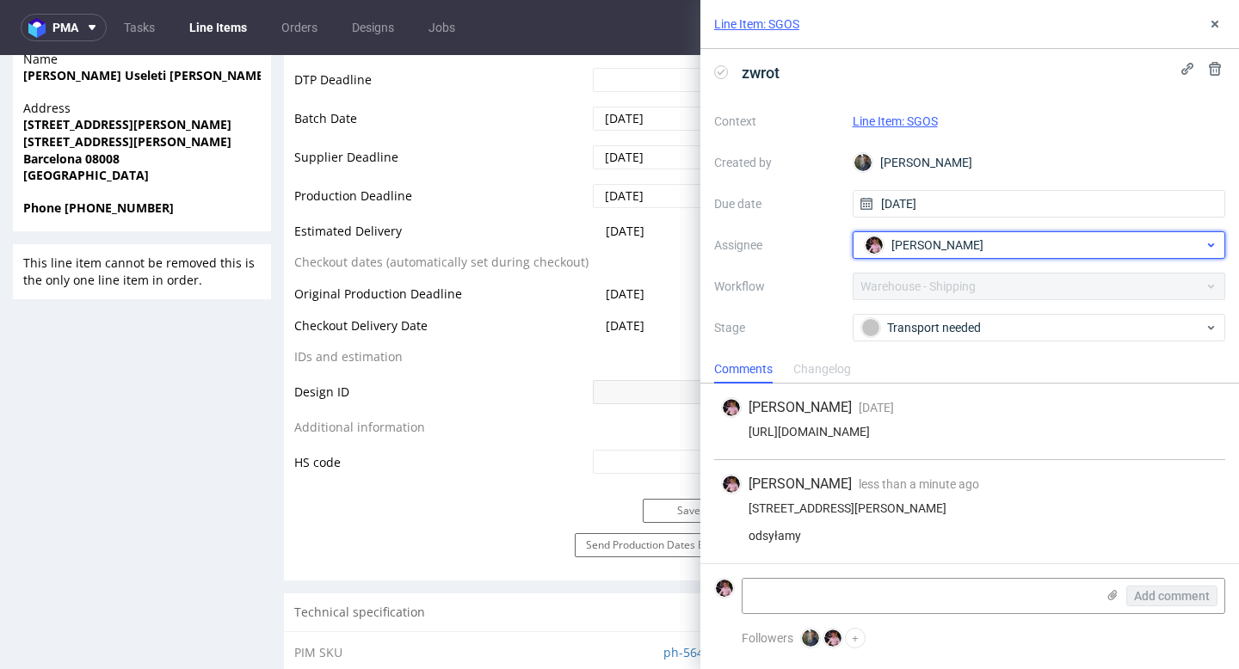
click at [919, 245] on span "[PERSON_NAME]" at bounding box center [937, 245] width 92 height 17
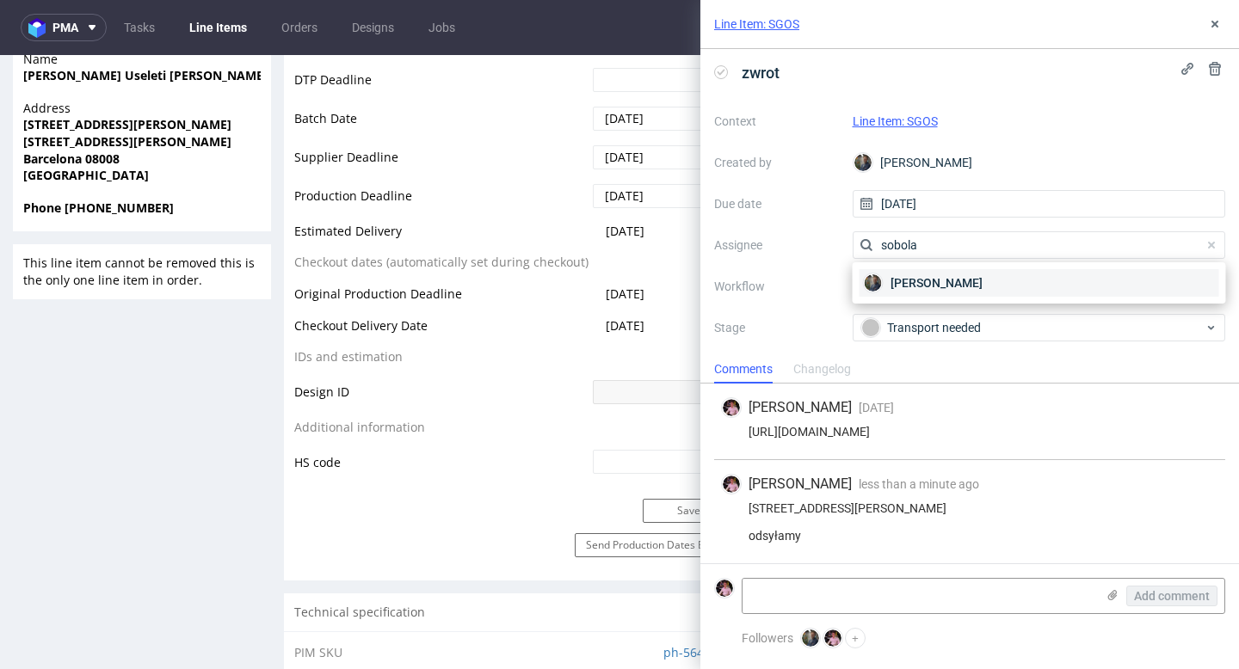
type input "sobola"
click at [954, 280] on span "[PERSON_NAME]" at bounding box center [936, 282] width 92 height 17
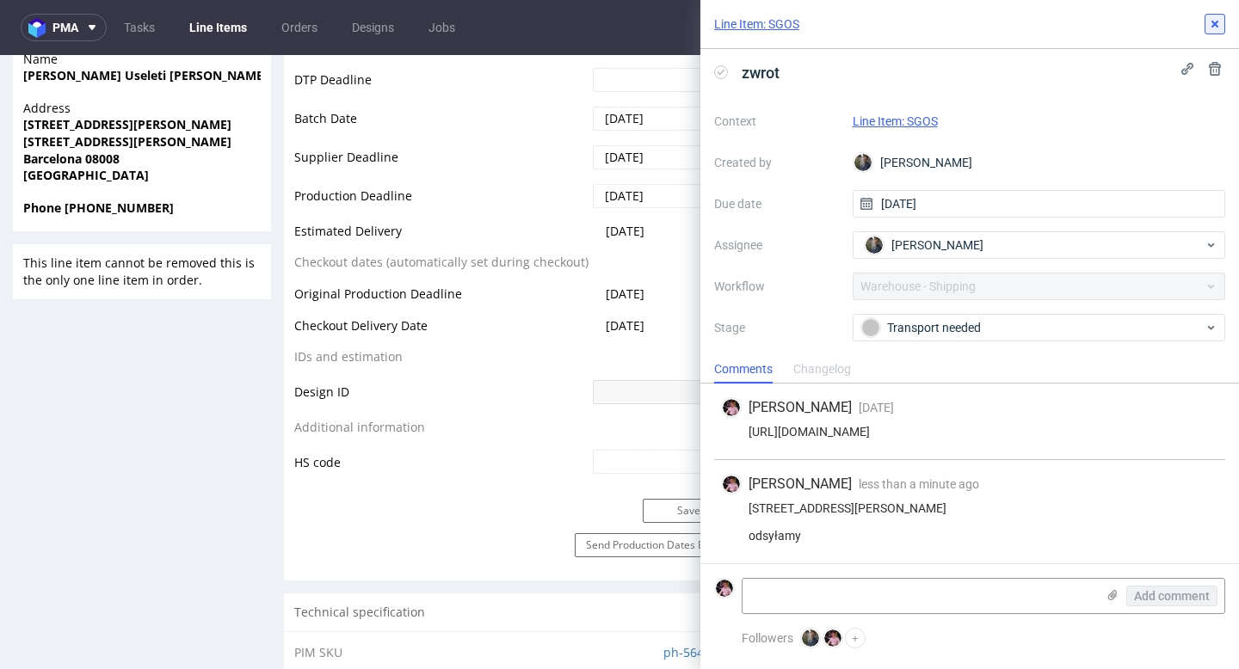
click at [1221, 23] on button at bounding box center [1214, 24] width 21 height 21
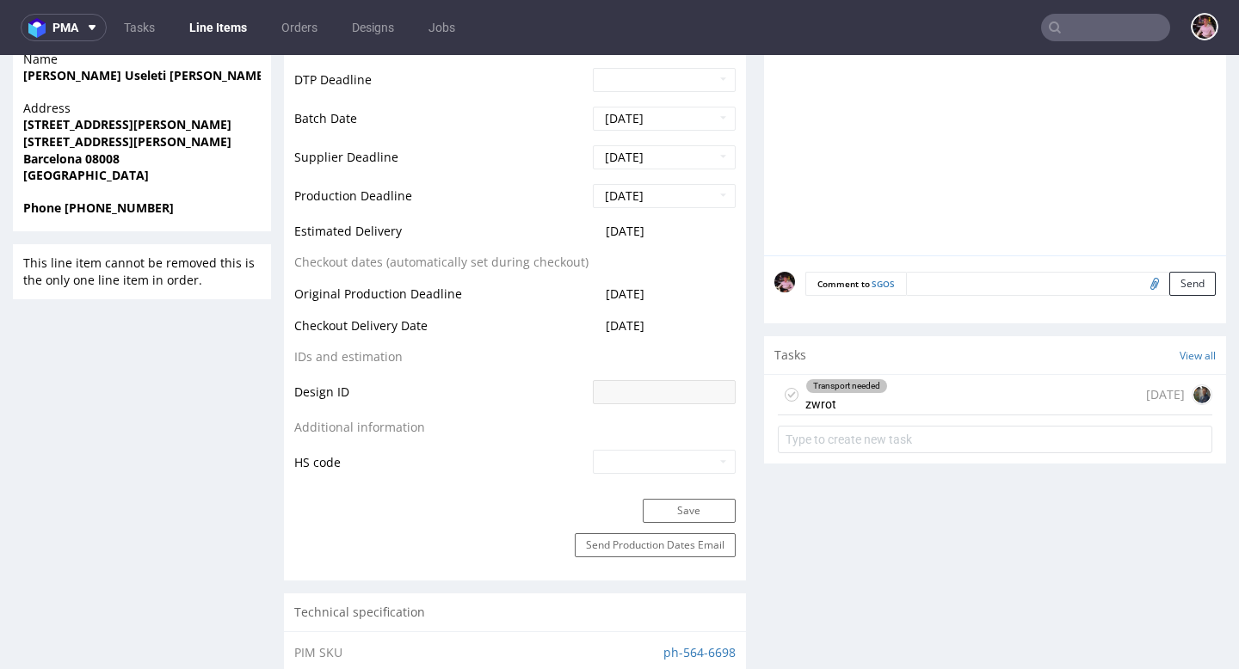
click at [1097, 36] on input "text" at bounding box center [1105, 28] width 129 height 28
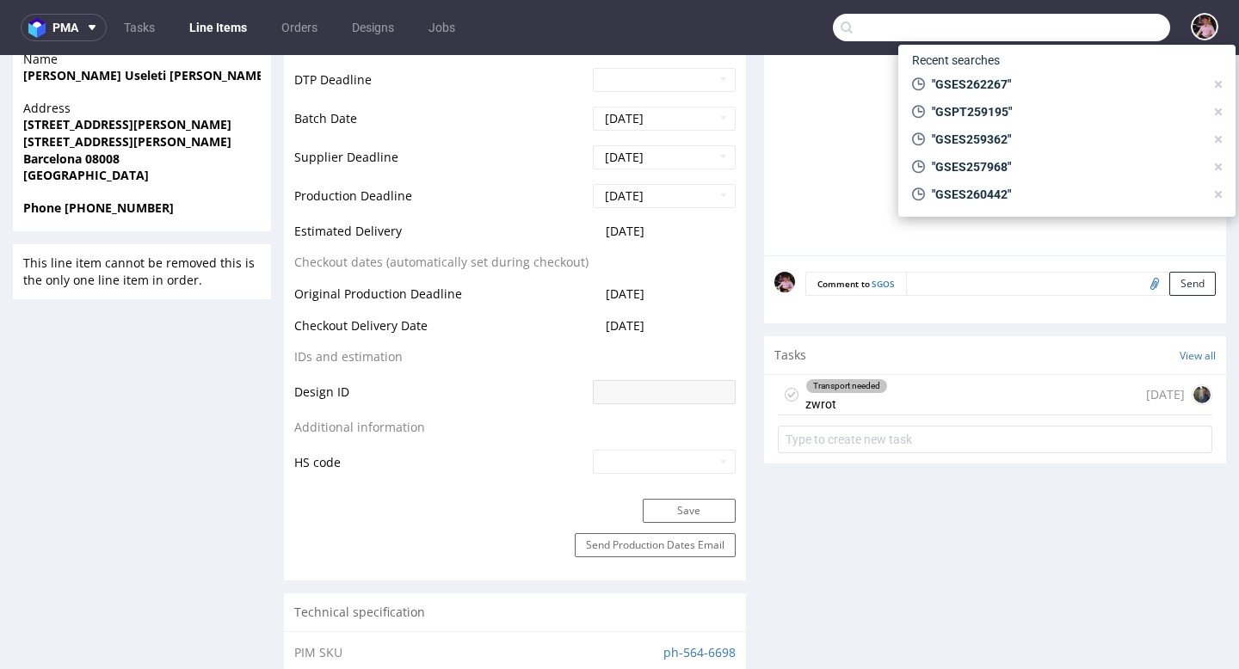
paste input "GSES263541"
type input "GSES263541"
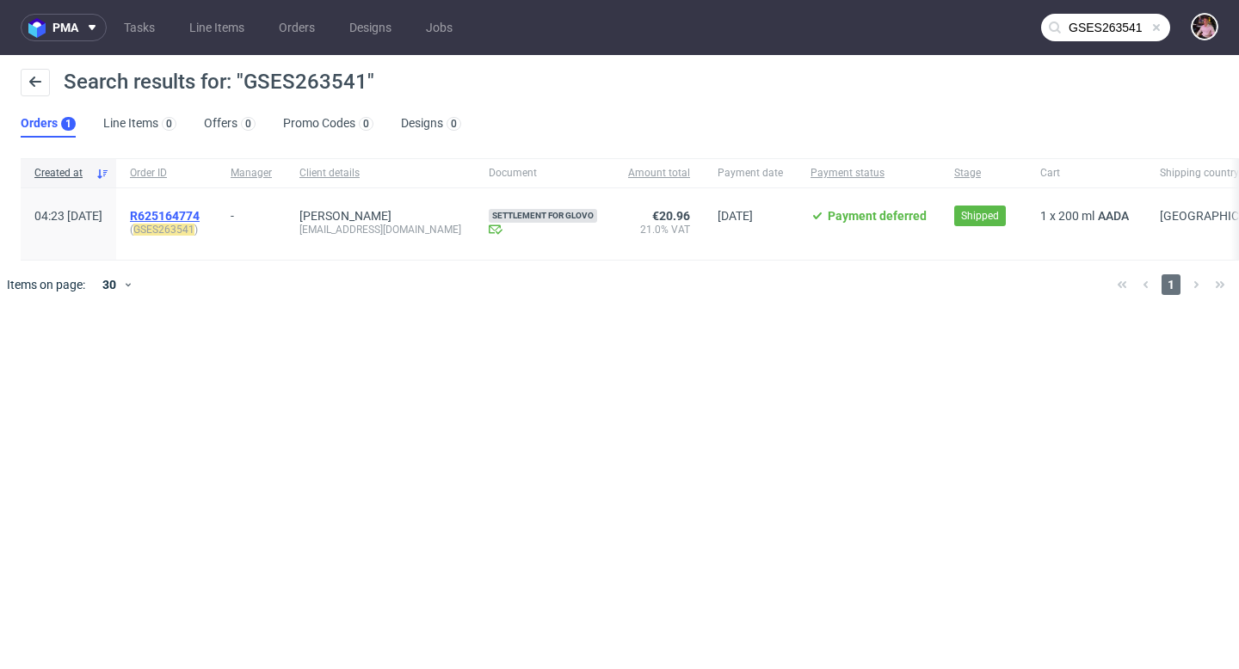
click at [200, 213] on span "R625164774" at bounding box center [165, 216] width 70 height 14
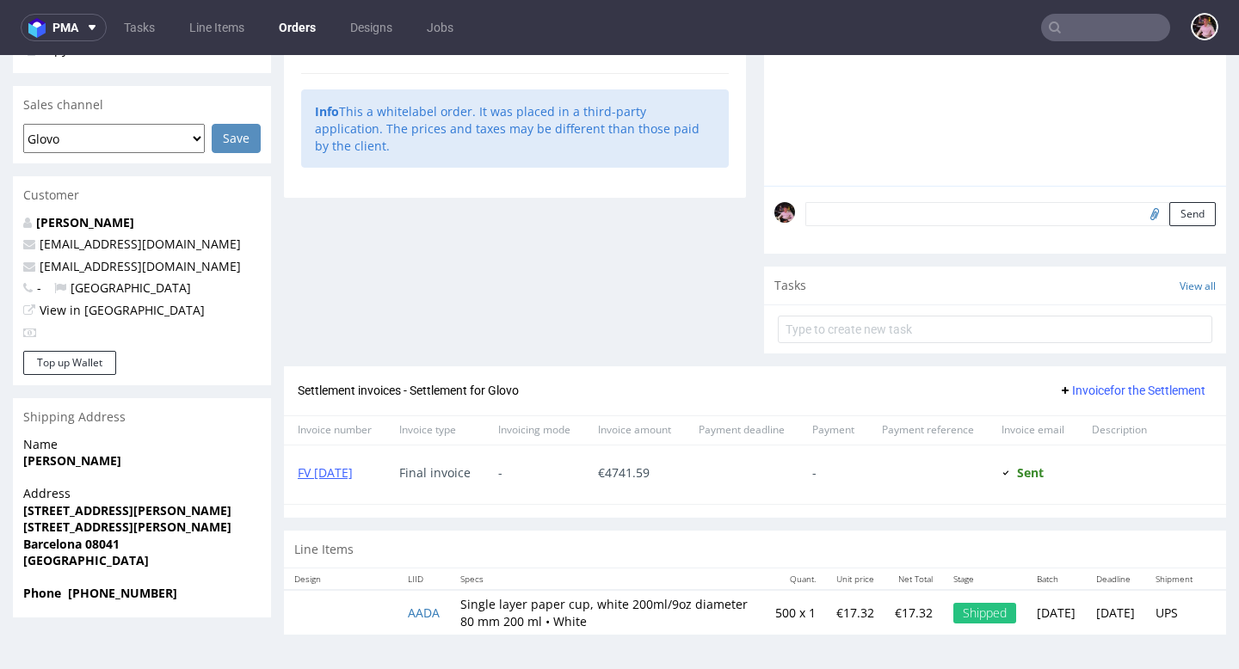
scroll to position [4, 0]
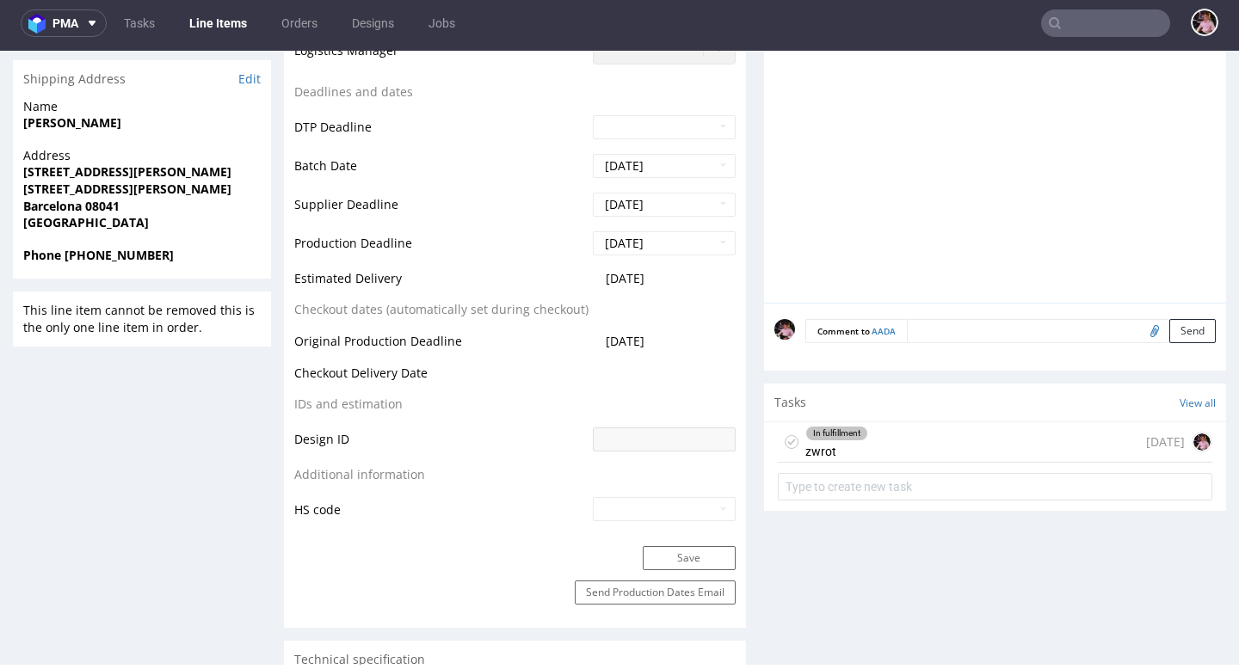
scroll to position [604, 0]
click at [975, 447] on div "In fulfillment zwrot 8 days ago" at bounding box center [995, 441] width 434 height 40
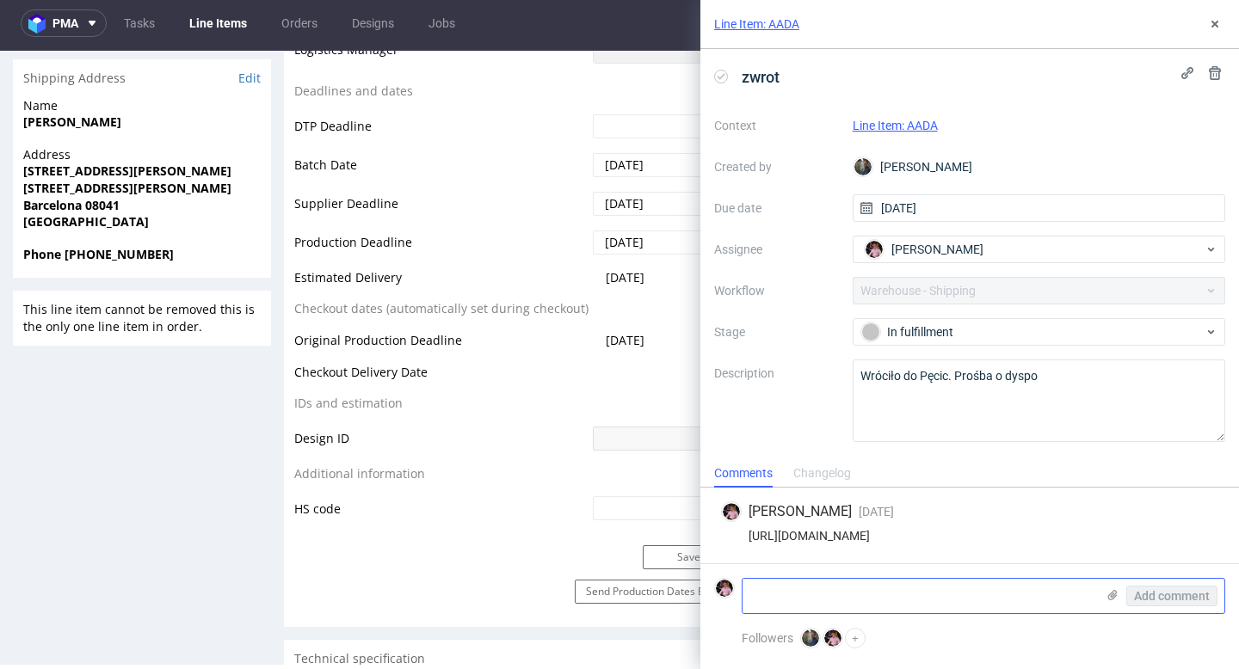
click at [876, 612] on textarea at bounding box center [918, 596] width 353 height 34
paste textarea "Carrer de Sant Antoni Maria Claret, 356 08041 Barcelona"
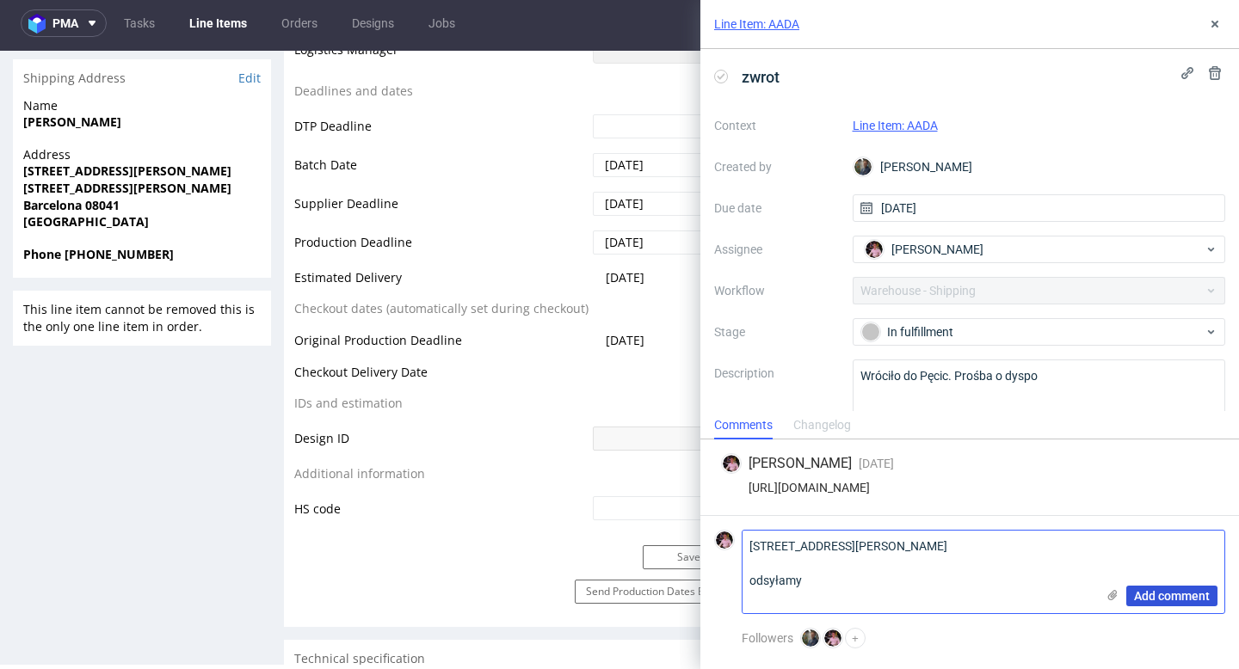
type textarea "Carrer de Sant Antoni Maria Claret, 356 08041 Barcelona odsyłamy"
click at [1178, 601] on span "Add comment" at bounding box center [1172, 596] width 76 height 12
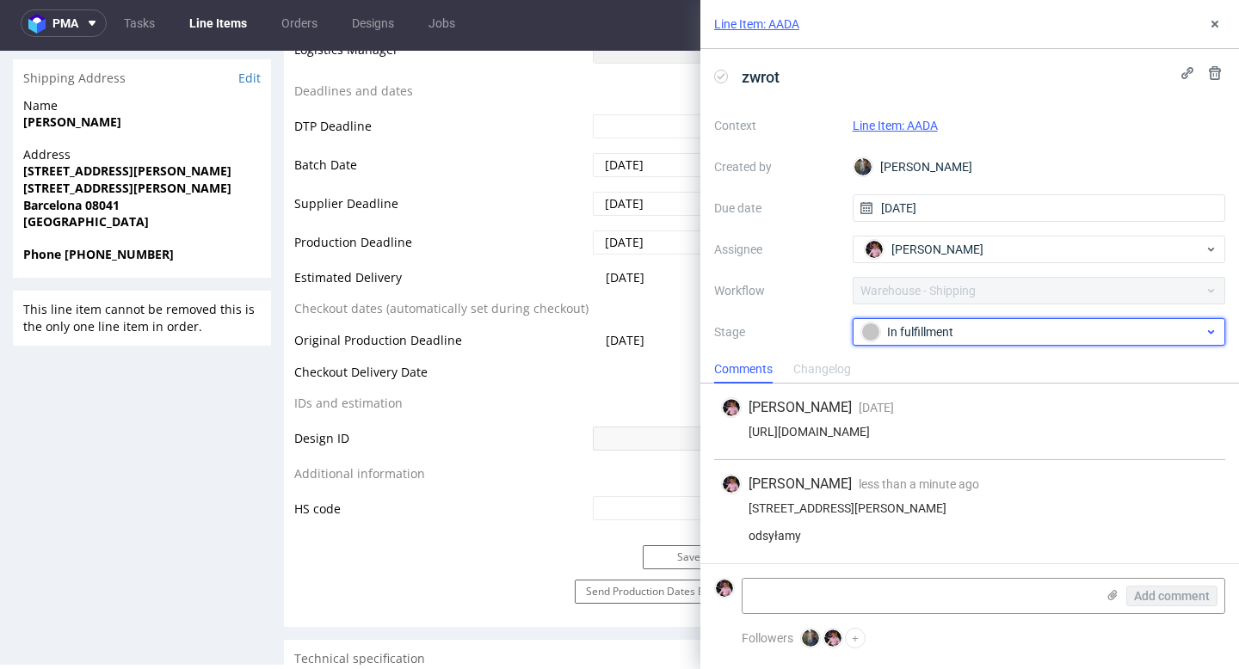
click at [954, 329] on div "In fulfillment" at bounding box center [1032, 332] width 342 height 19
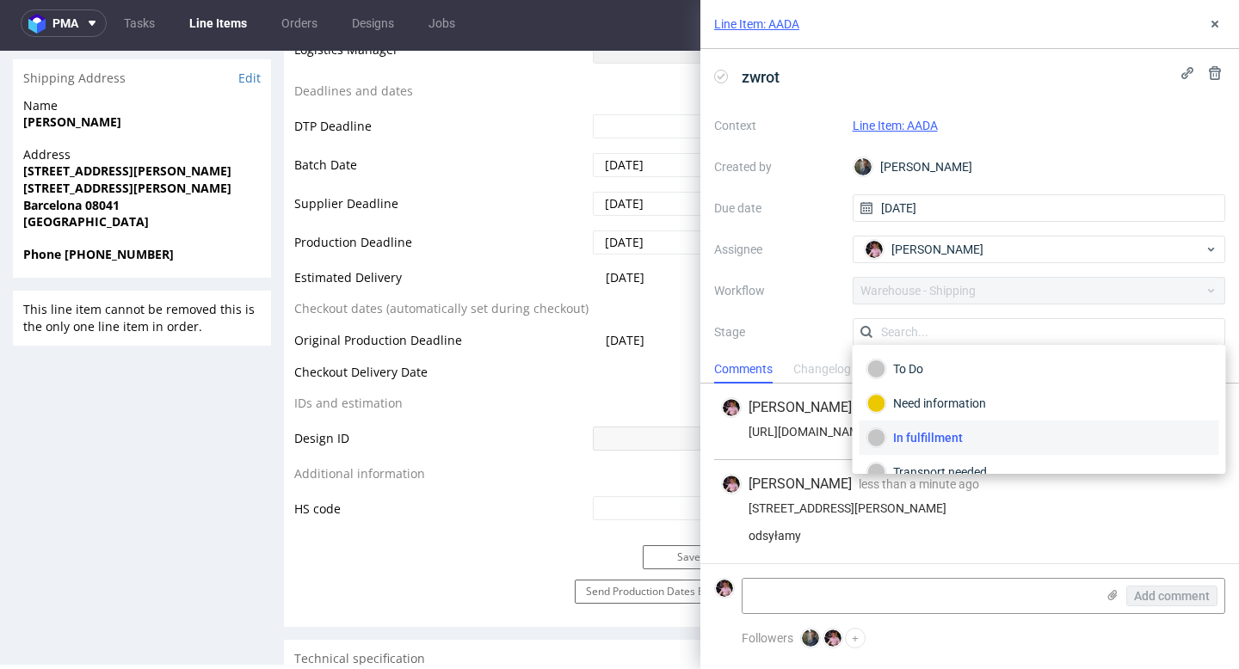
scroll to position [4, 0]
click at [937, 463] on div "Transport needed" at bounding box center [1039, 472] width 344 height 19
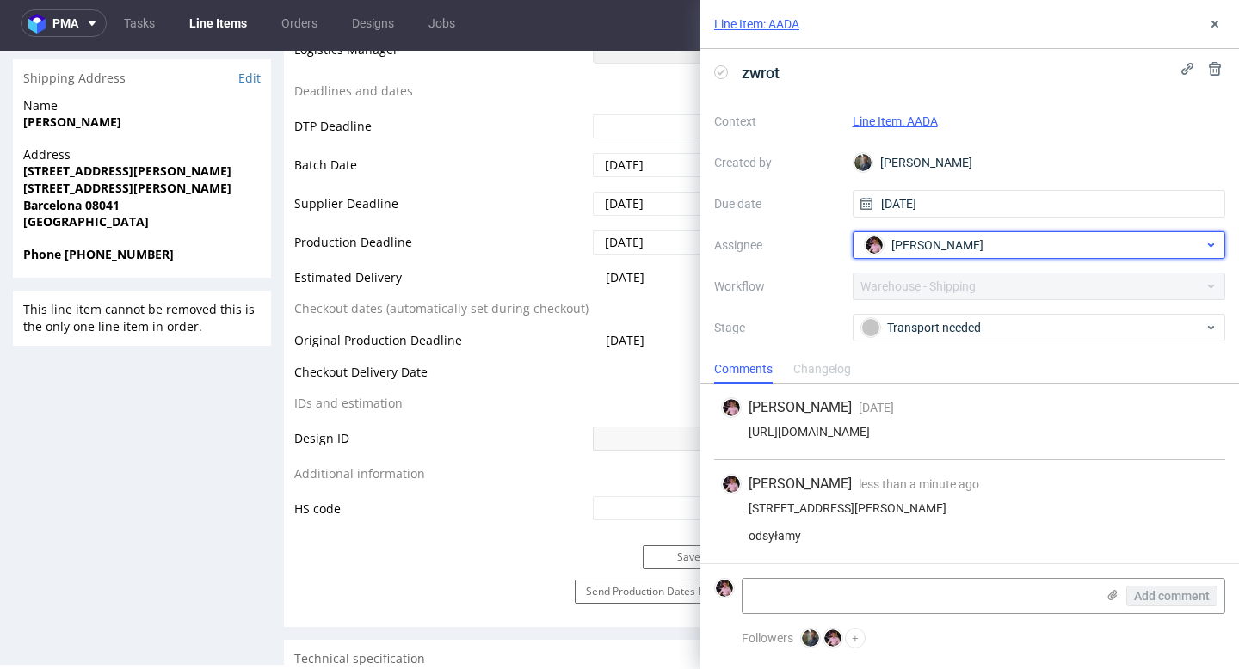
click at [929, 243] on span "[PERSON_NAME]" at bounding box center [937, 245] width 92 height 17
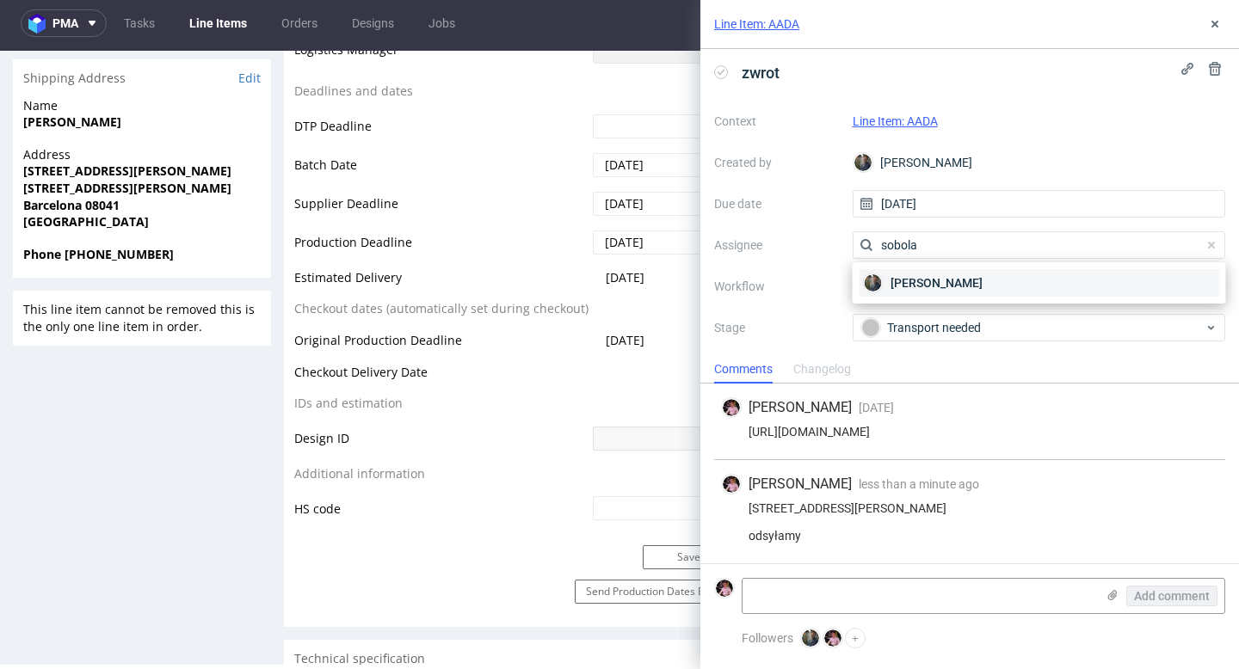
type input "sobola"
click at [961, 274] on span "[PERSON_NAME]" at bounding box center [936, 282] width 92 height 17
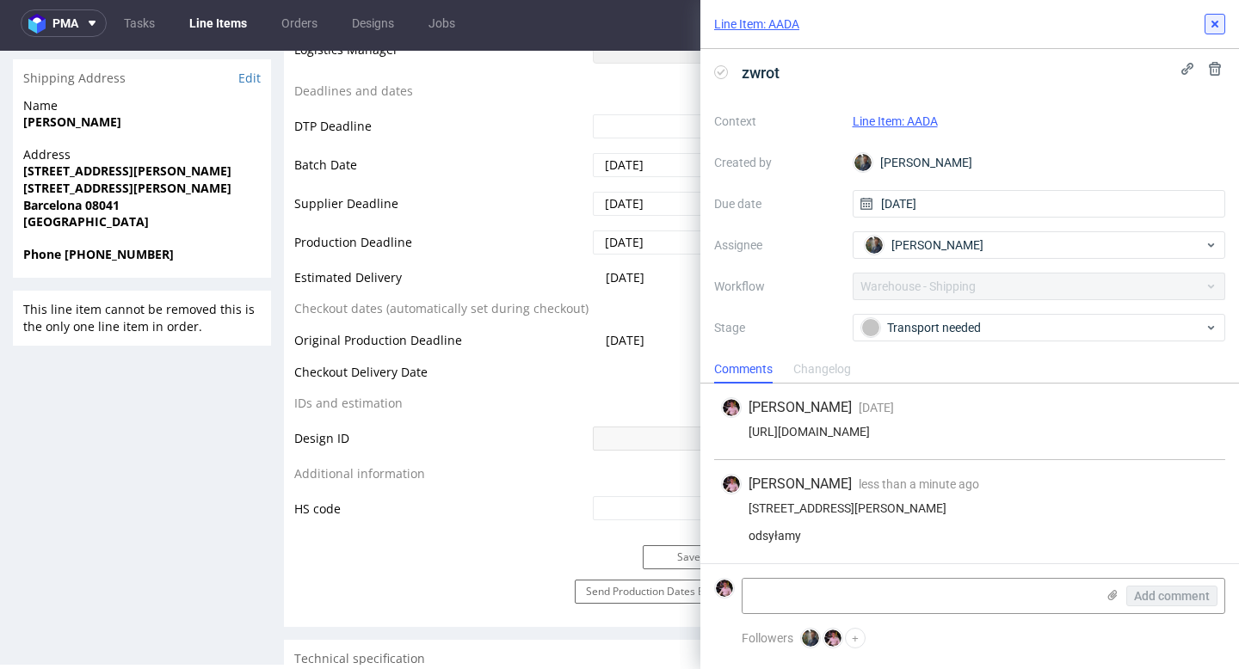
click at [1217, 27] on use at bounding box center [1214, 24] width 7 height 7
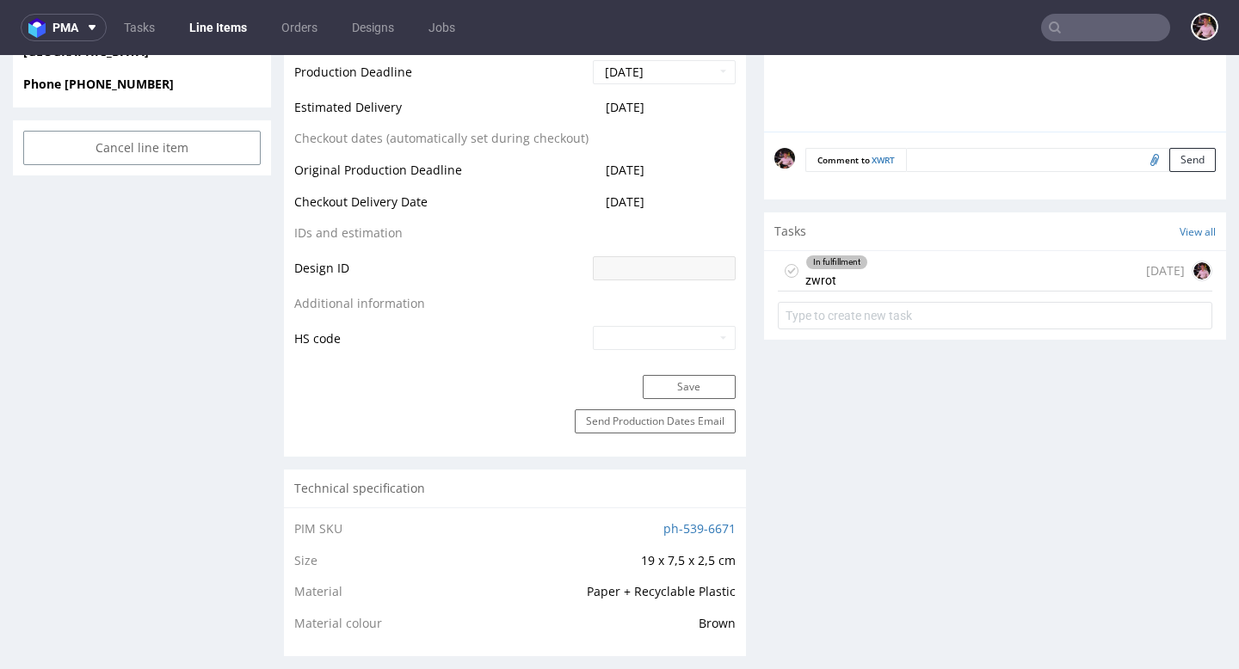
scroll to position [779, 0]
click at [888, 278] on div "In fulfillment zwrot [DATE]" at bounding box center [995, 270] width 434 height 40
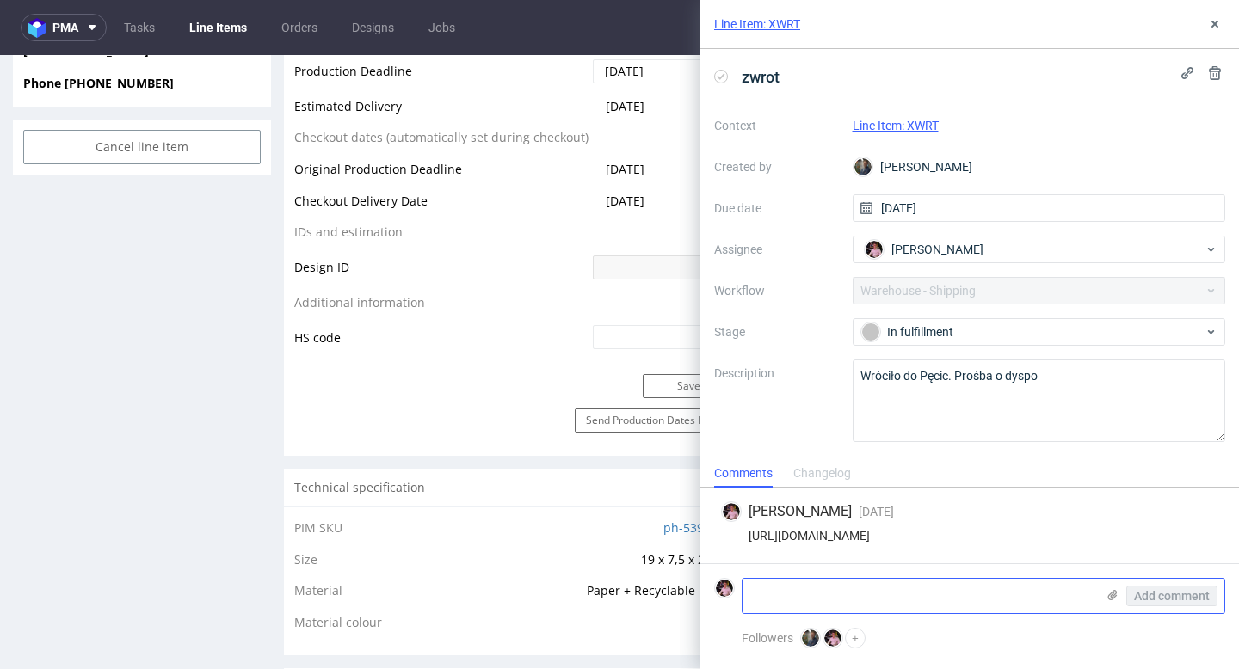
click at [872, 591] on textarea at bounding box center [918, 596] width 353 height 34
paste textarea "C. de Viladomat, 134, L'Eixample, 08015 Barcelona, España — La Consciente"
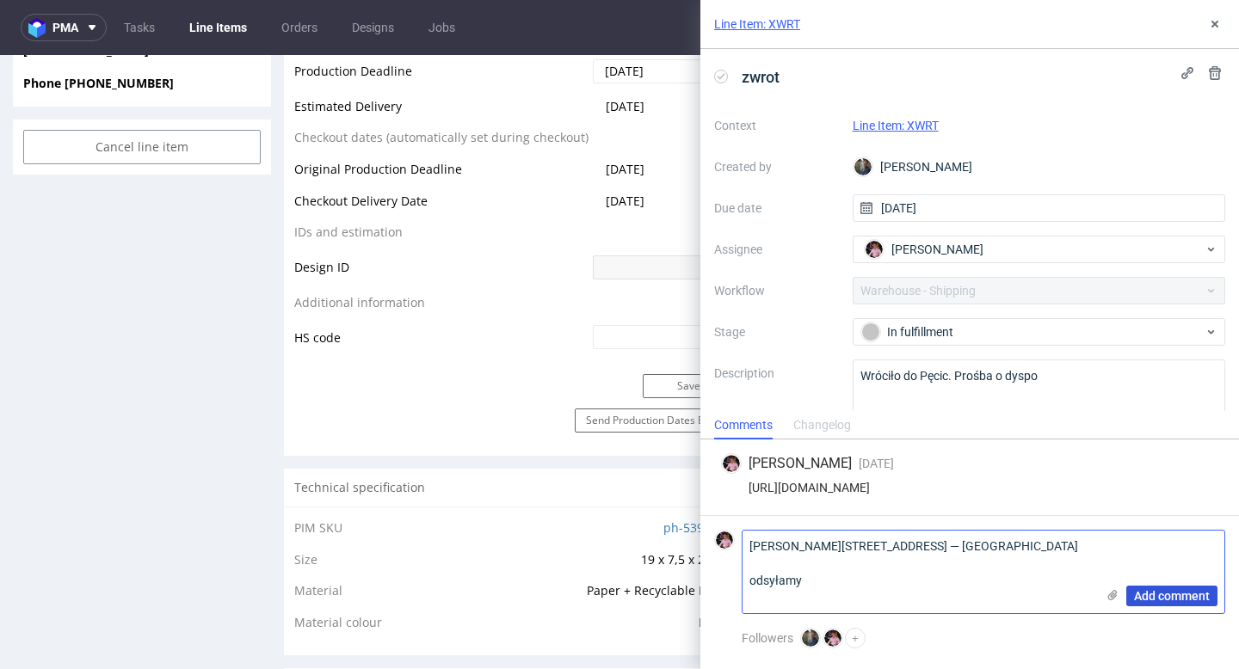
type textarea "C. de Viladomat, 134, L'Eixample, 08015 Barcelona, España — La Consciente odsył…"
click at [1183, 590] on span "Add comment" at bounding box center [1172, 596] width 76 height 12
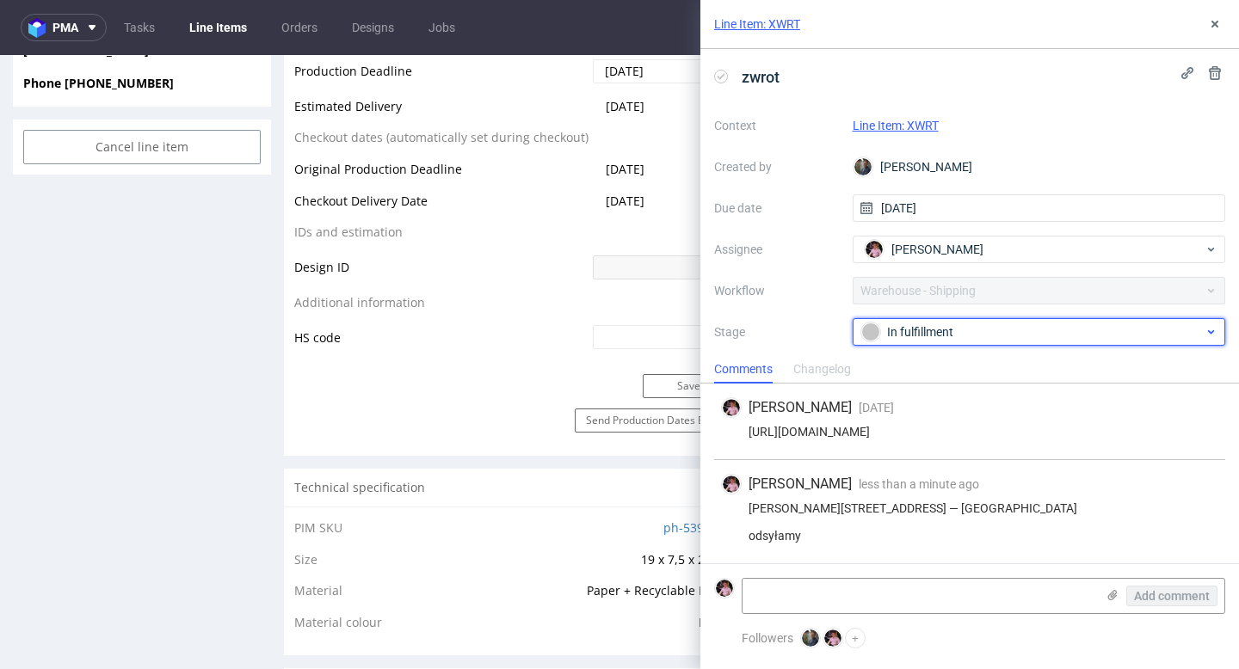
click at [983, 338] on div "In fulfillment" at bounding box center [1032, 332] width 342 height 19
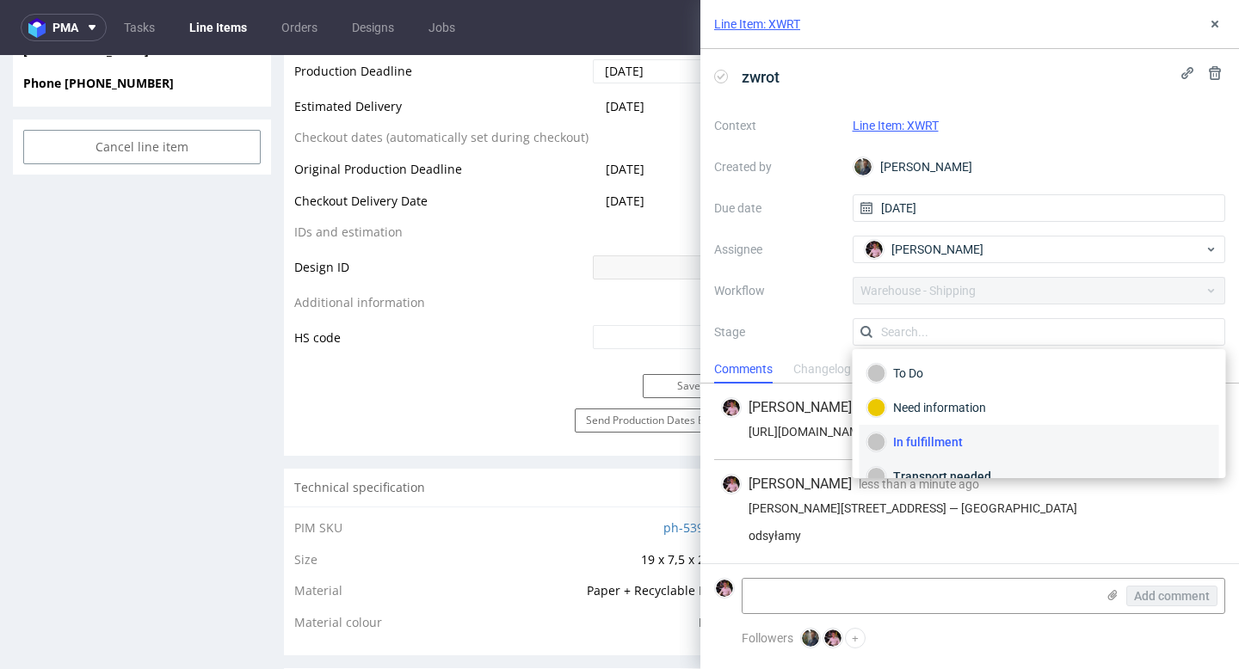
click at [936, 464] on div "Transport needed" at bounding box center [1039, 476] width 360 height 34
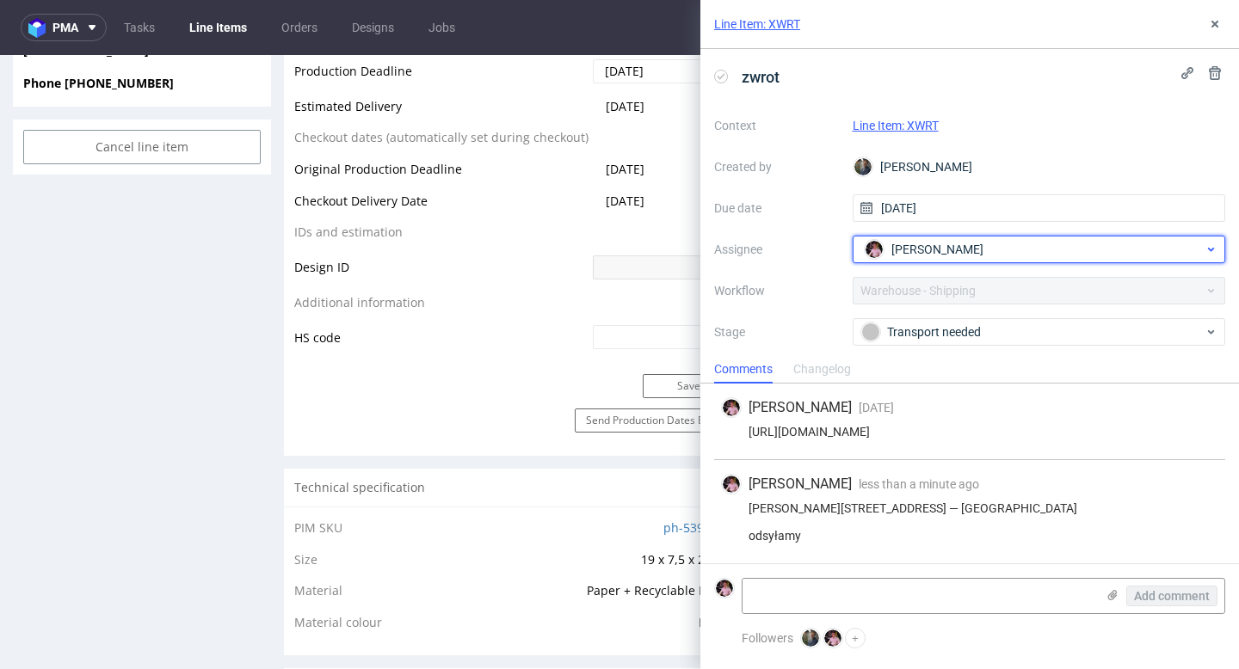
click at [930, 251] on span "[PERSON_NAME]" at bounding box center [937, 249] width 92 height 17
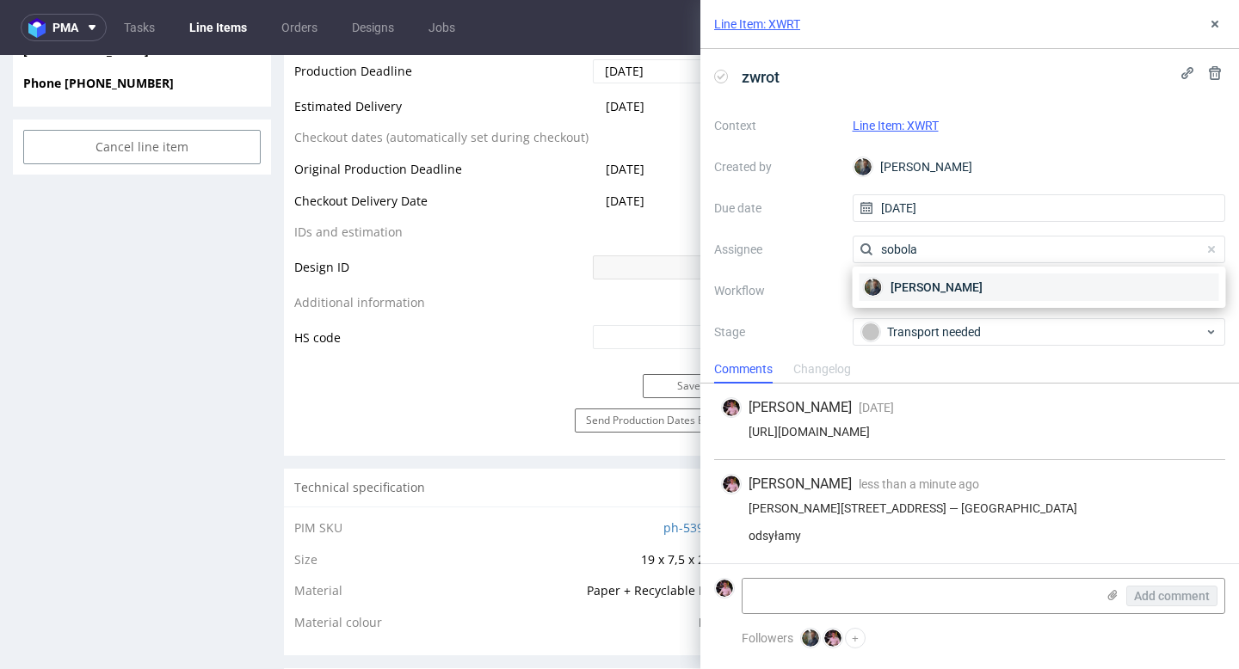
type input "sobola"
click at [937, 282] on span "[PERSON_NAME]" at bounding box center [936, 287] width 92 height 17
click at [1215, 22] on use at bounding box center [1214, 24] width 7 height 7
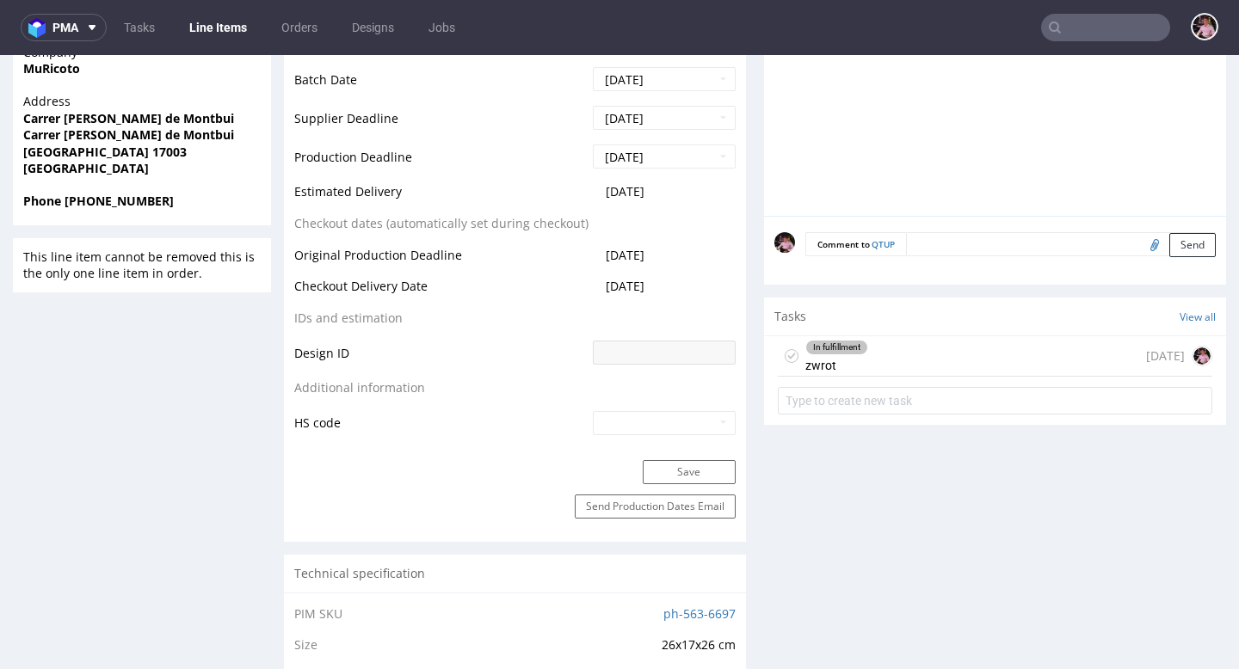
scroll to position [846, 0]
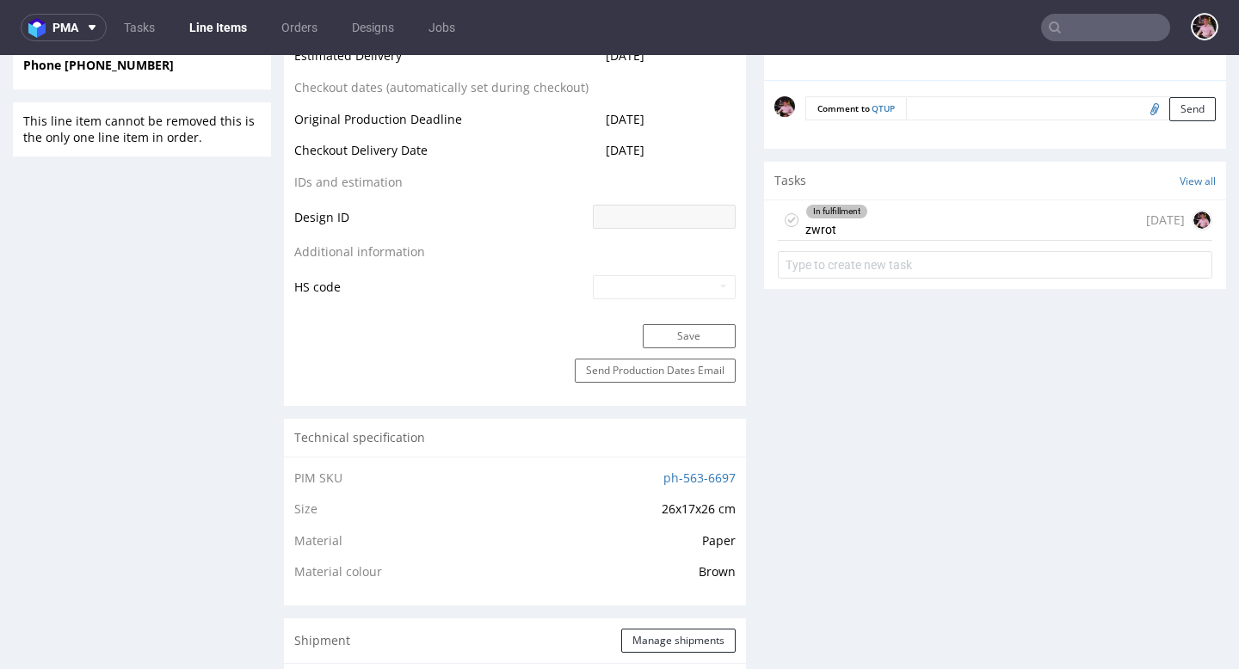
click at [894, 206] on div "In fulfillment zwrot [DATE]" at bounding box center [995, 220] width 434 height 40
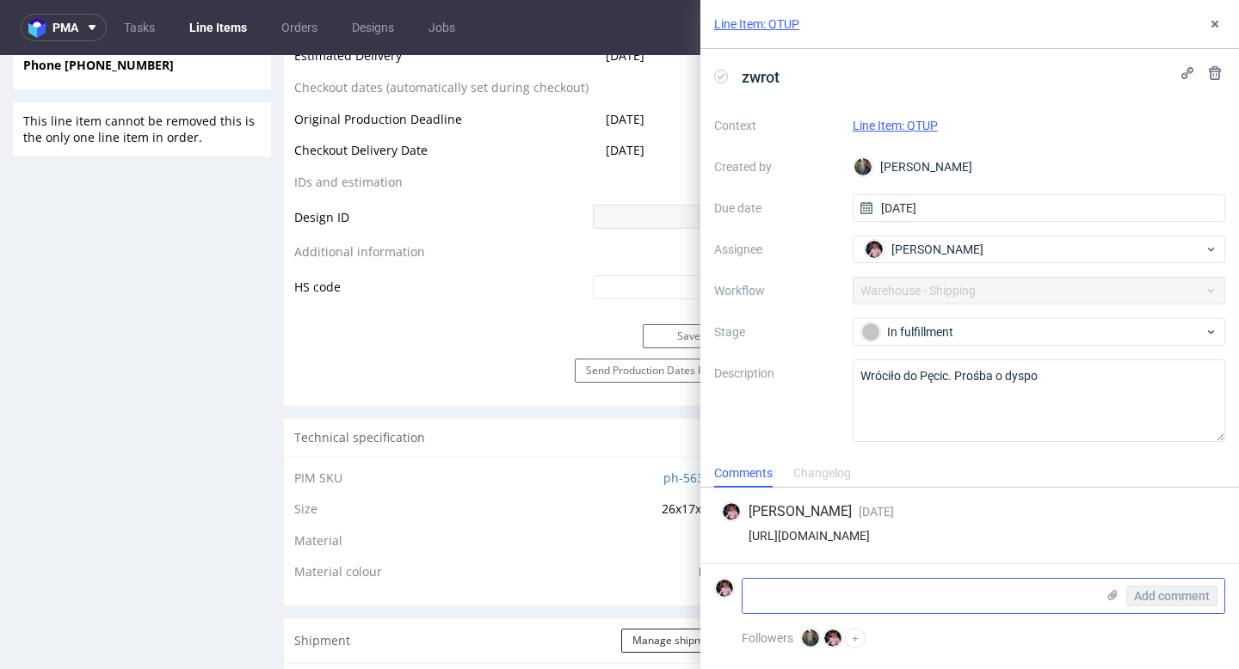
click at [868, 599] on textarea at bounding box center [918, 596] width 353 height 34
paste textarea "Carrer Marquès de Caldes de Montbui 70 17003 Girona"
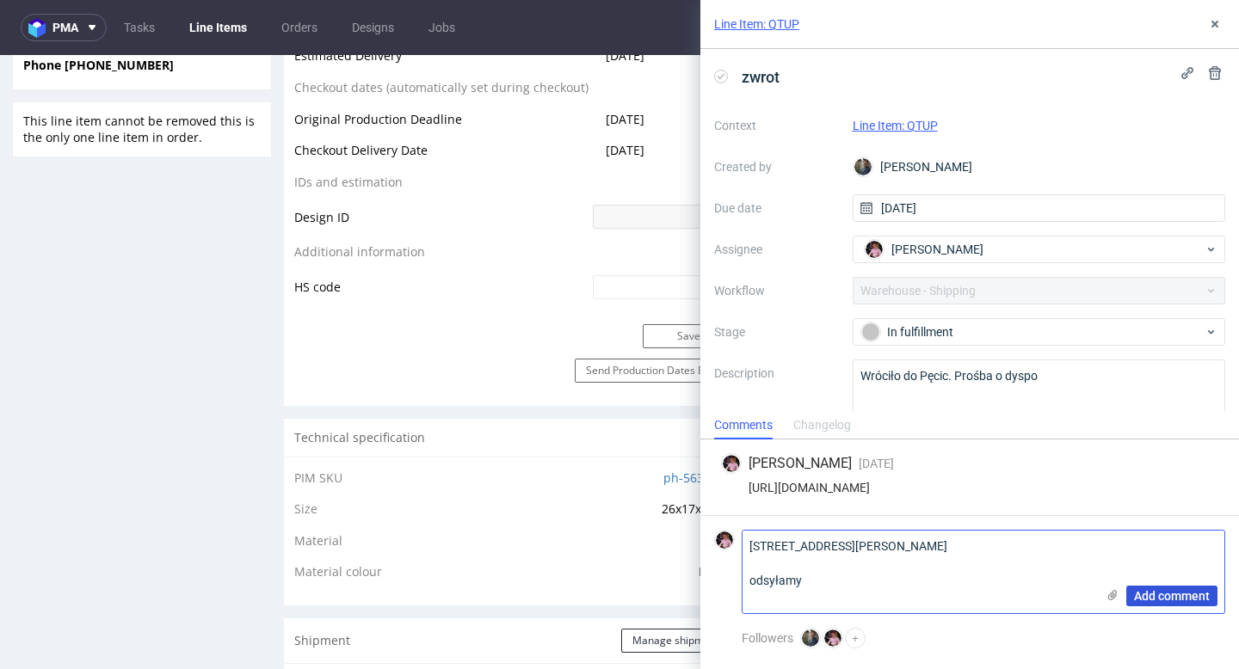
type textarea "Carrer Marquès de Caldes de Montbui 70 17003 Girona odsyłamy"
click at [1149, 593] on span "Add comment" at bounding box center [1172, 596] width 76 height 12
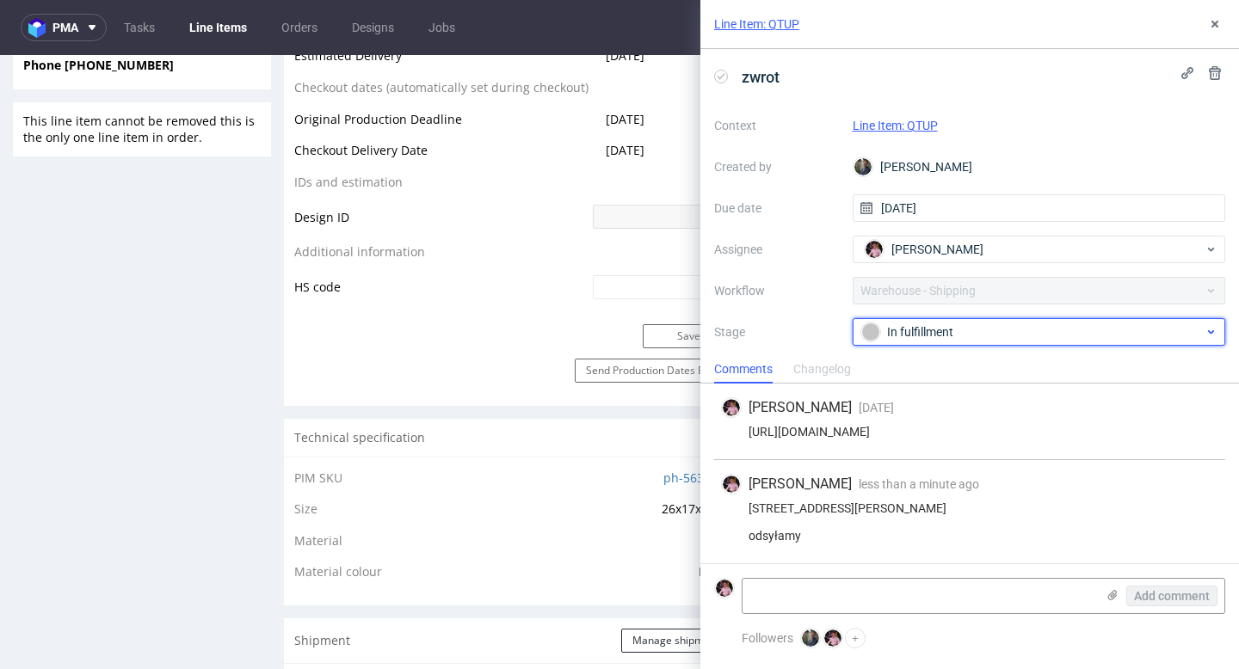
click at [975, 328] on div "In fulfillment" at bounding box center [1032, 332] width 342 height 19
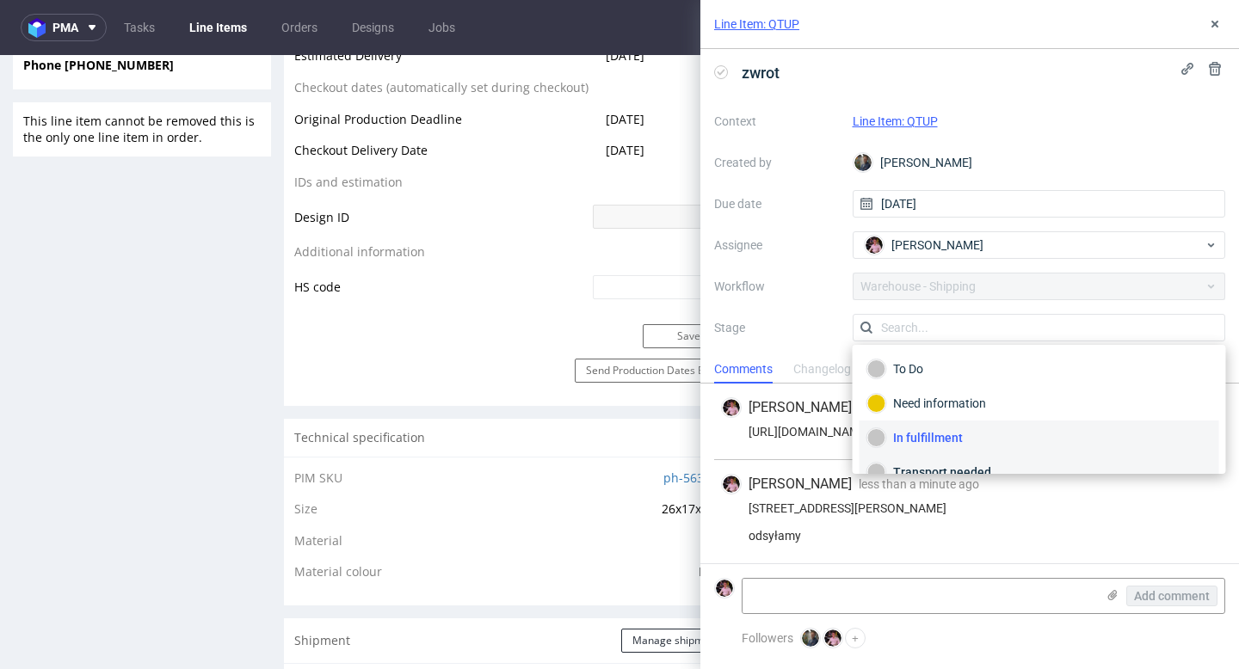
click at [925, 464] on div "Transport needed" at bounding box center [1039, 472] width 344 height 19
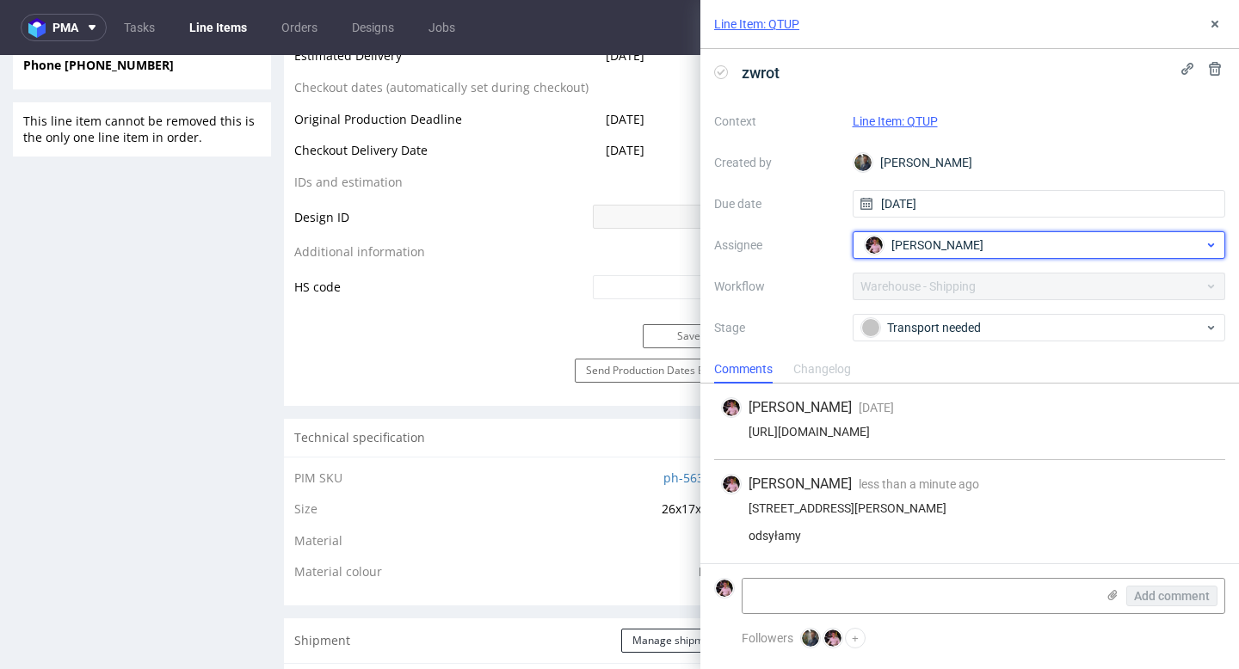
click at [915, 240] on span "[PERSON_NAME]" at bounding box center [937, 245] width 92 height 17
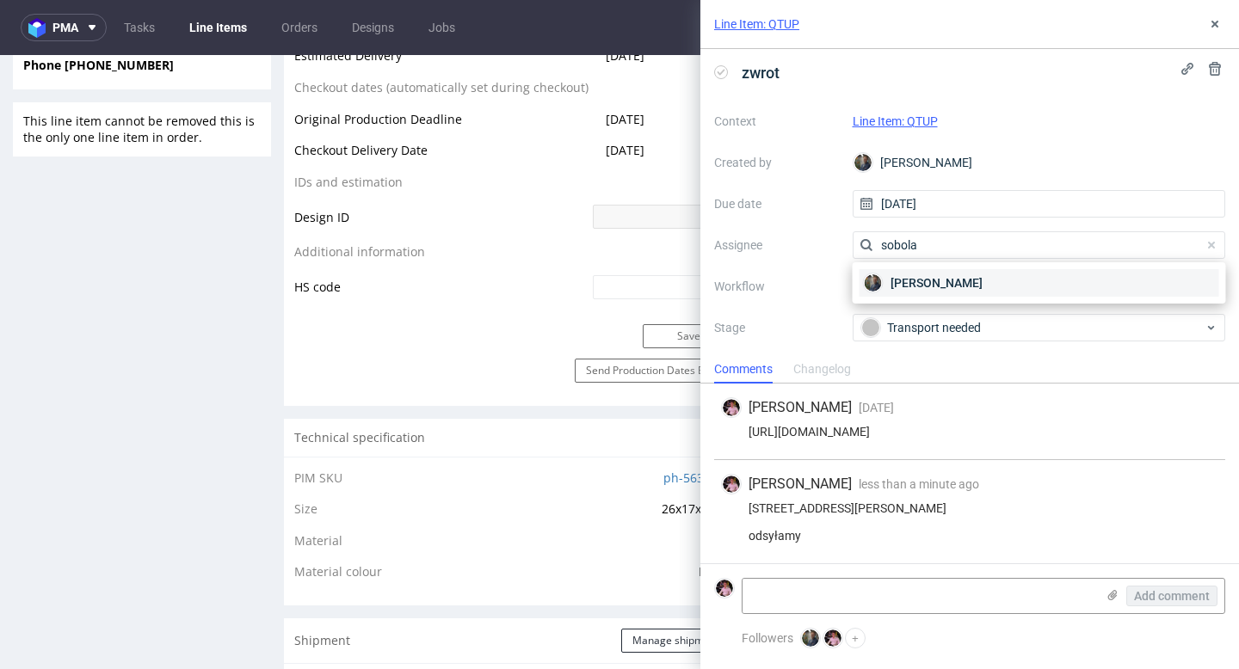
type input "sobola"
click at [938, 278] on span "[PERSON_NAME]" at bounding box center [936, 282] width 92 height 17
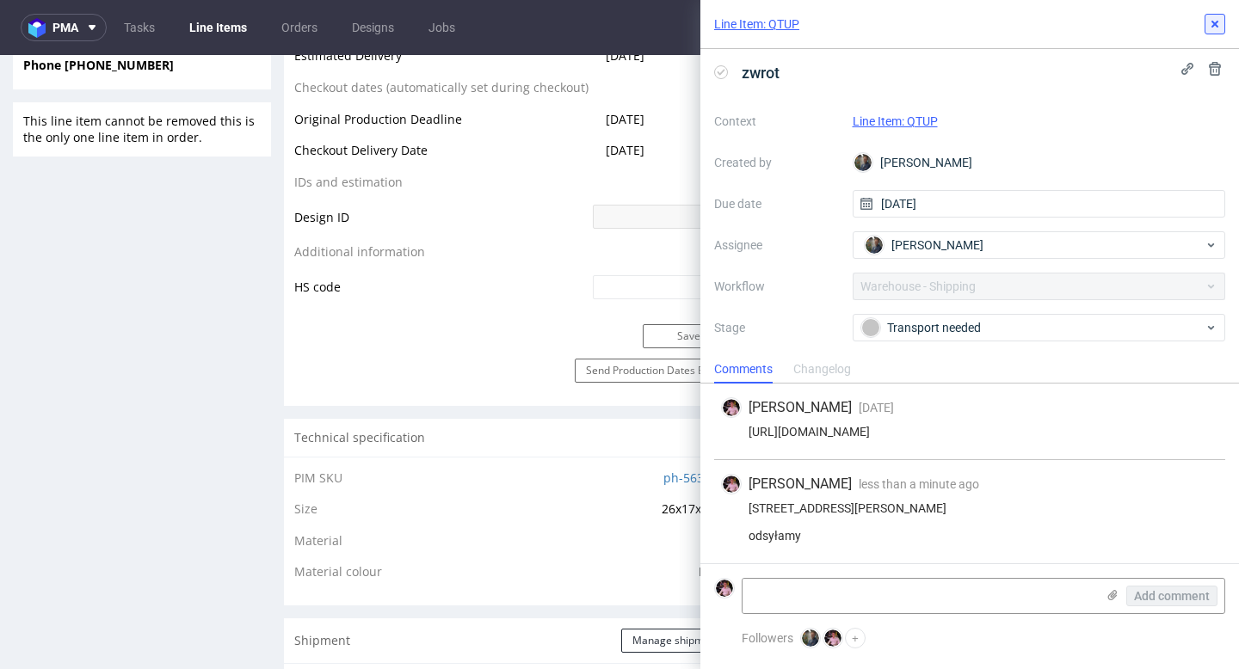
click at [1208, 27] on icon at bounding box center [1215, 24] width 14 height 14
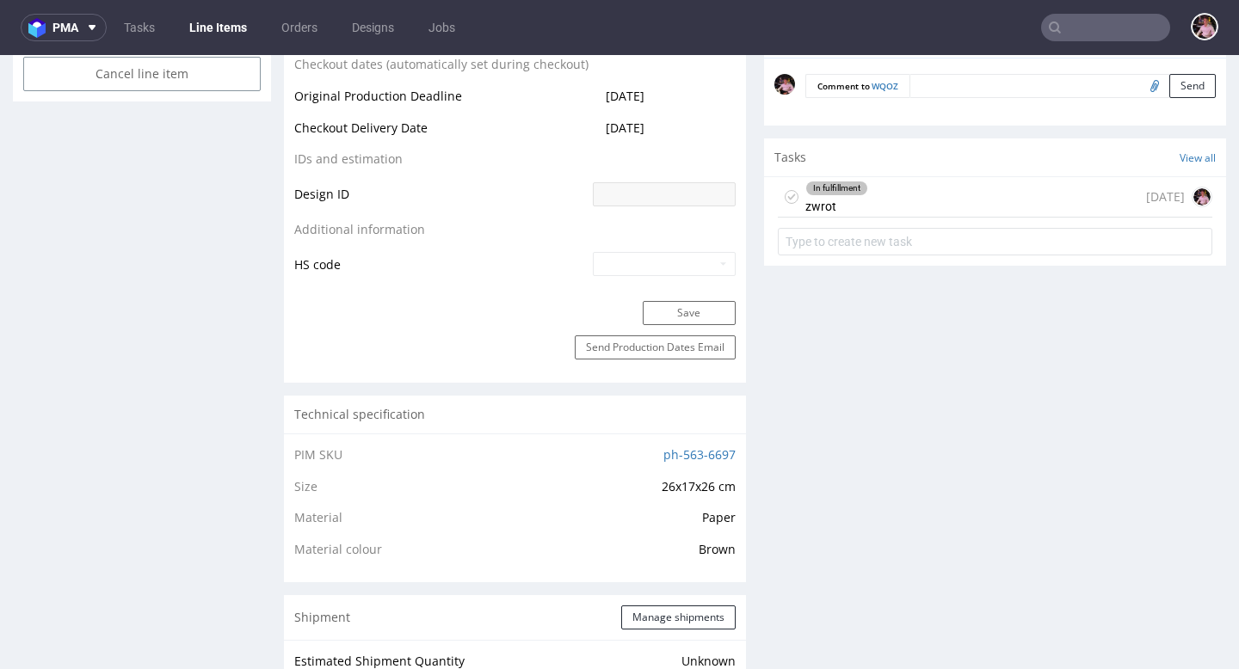
scroll to position [853, 0]
click at [899, 175] on div "Tasks View all" at bounding box center [995, 157] width 462 height 38
click at [898, 209] on div "In fulfillment zwrot [DATE]" at bounding box center [995, 196] width 434 height 40
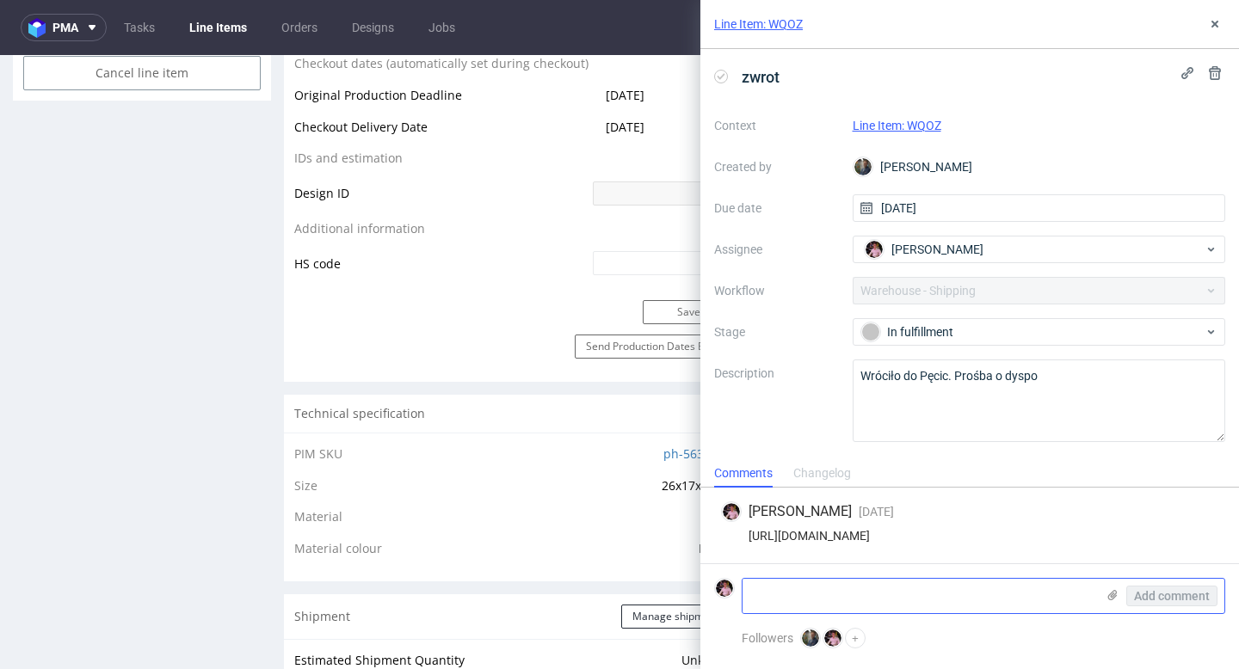
click at [850, 587] on textarea at bounding box center [918, 596] width 353 height 34
paste textarea "[STREET_ADDRESS][DATE]"
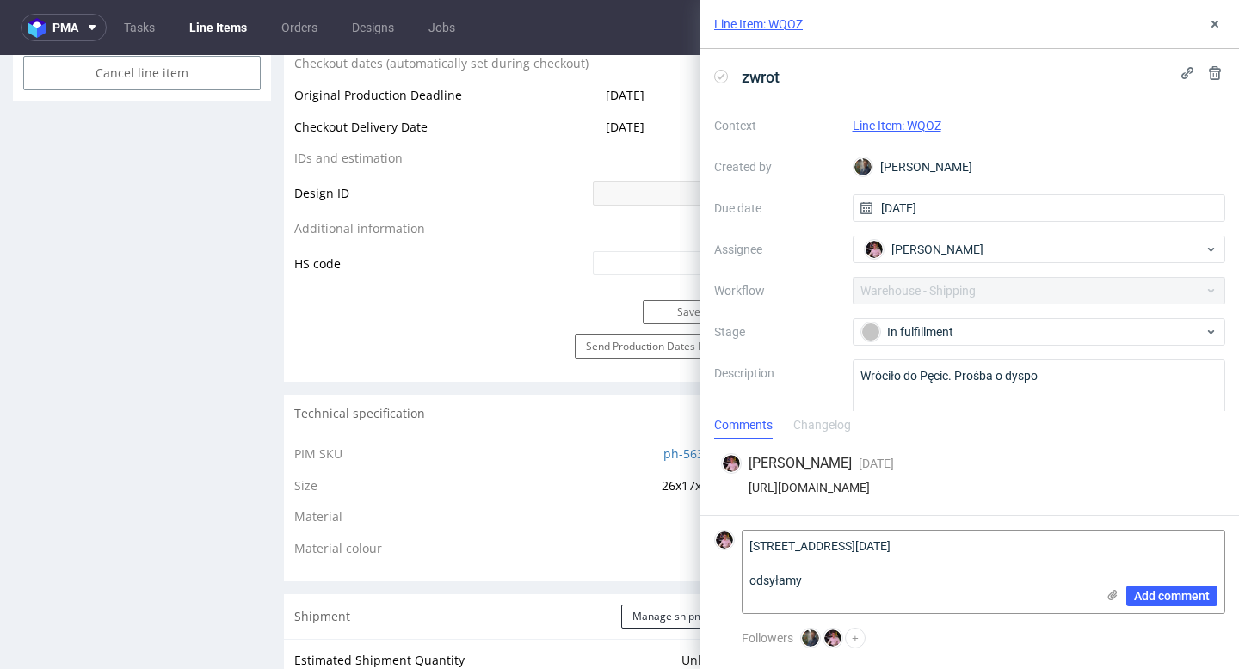
type textarea "[STREET_ADDRESS][DATE] odsyłamy"
click at [1189, 615] on form "[STREET_ADDRESS][DATE] odsyłamy Add comment" at bounding box center [969, 571] width 538 height 113
click at [1181, 601] on span "Add comment" at bounding box center [1172, 596] width 76 height 12
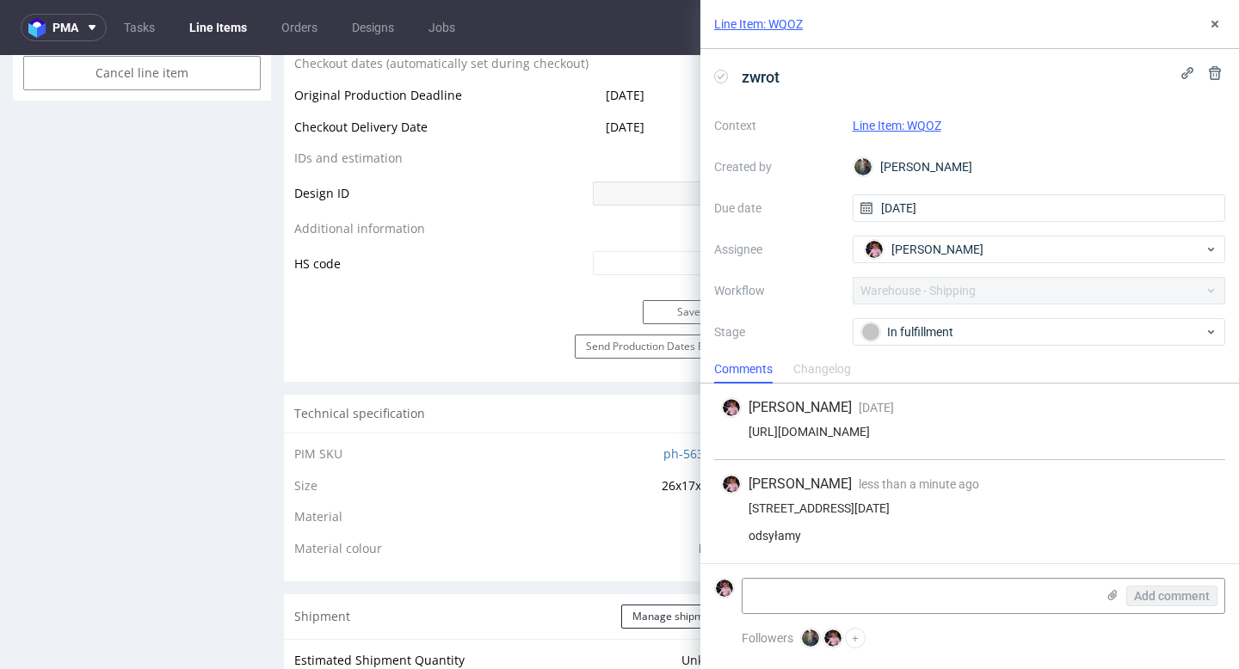
click at [974, 355] on div "Comments Changelog" at bounding box center [969, 369] width 538 height 28
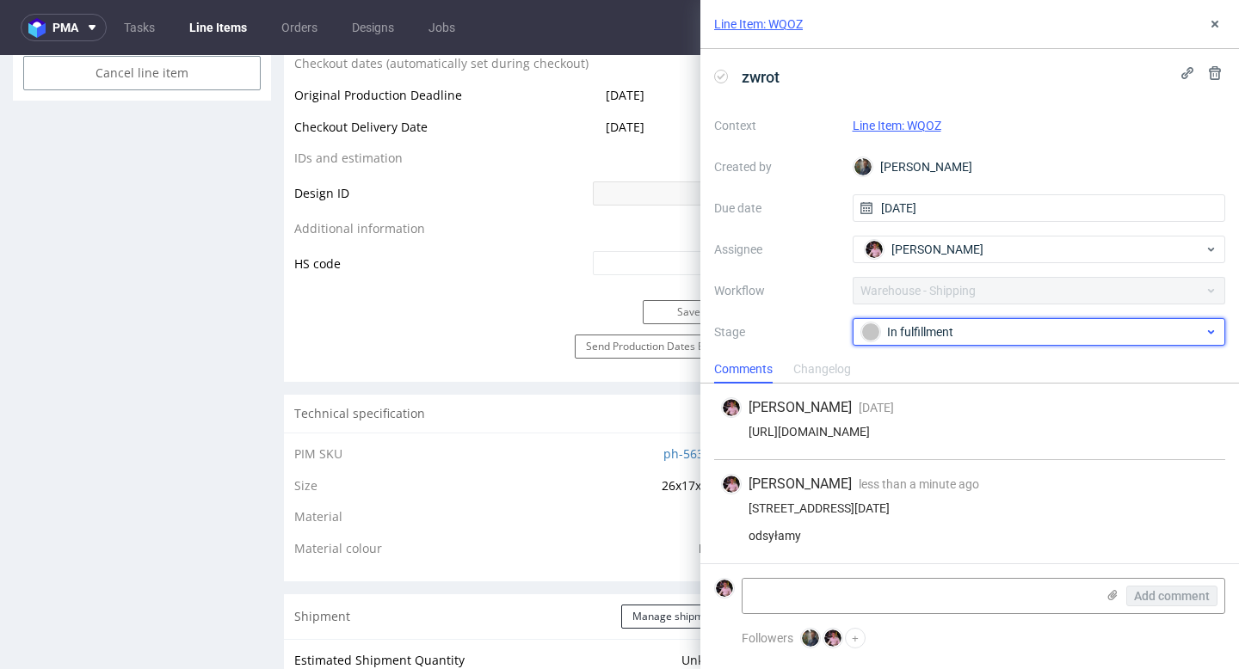
click at [958, 332] on div "In fulfillment" at bounding box center [1032, 332] width 342 height 19
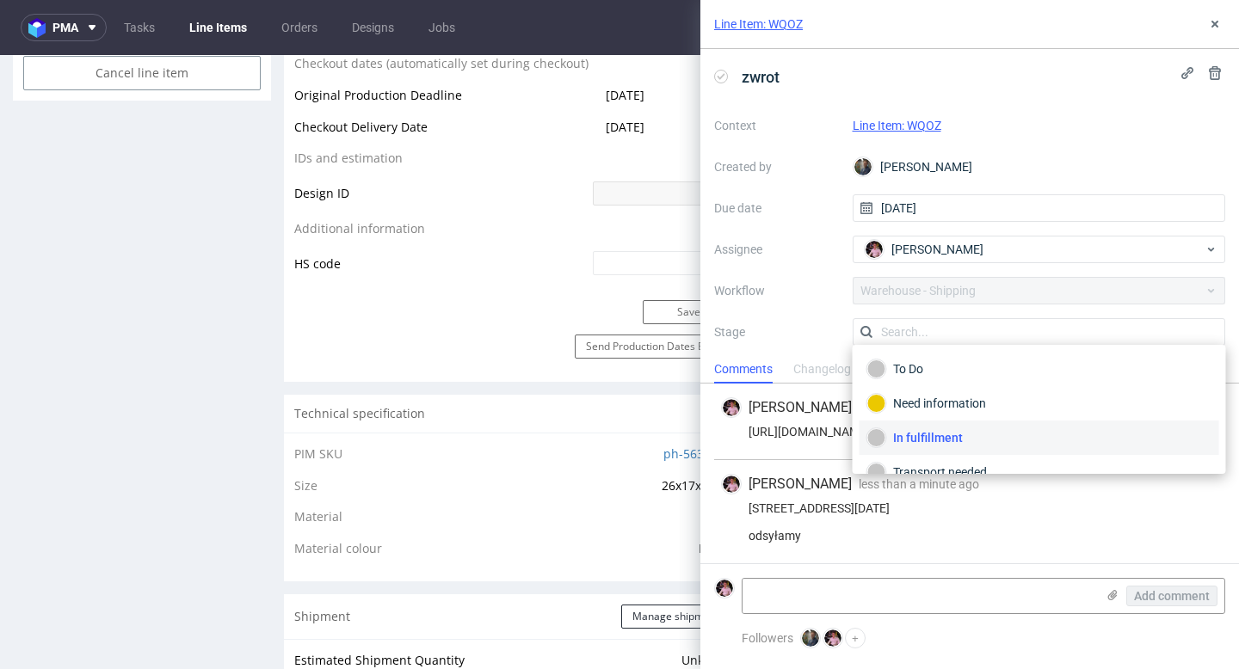
scroll to position [4, 0]
click at [940, 470] on div "Transport needed" at bounding box center [1039, 472] width 344 height 19
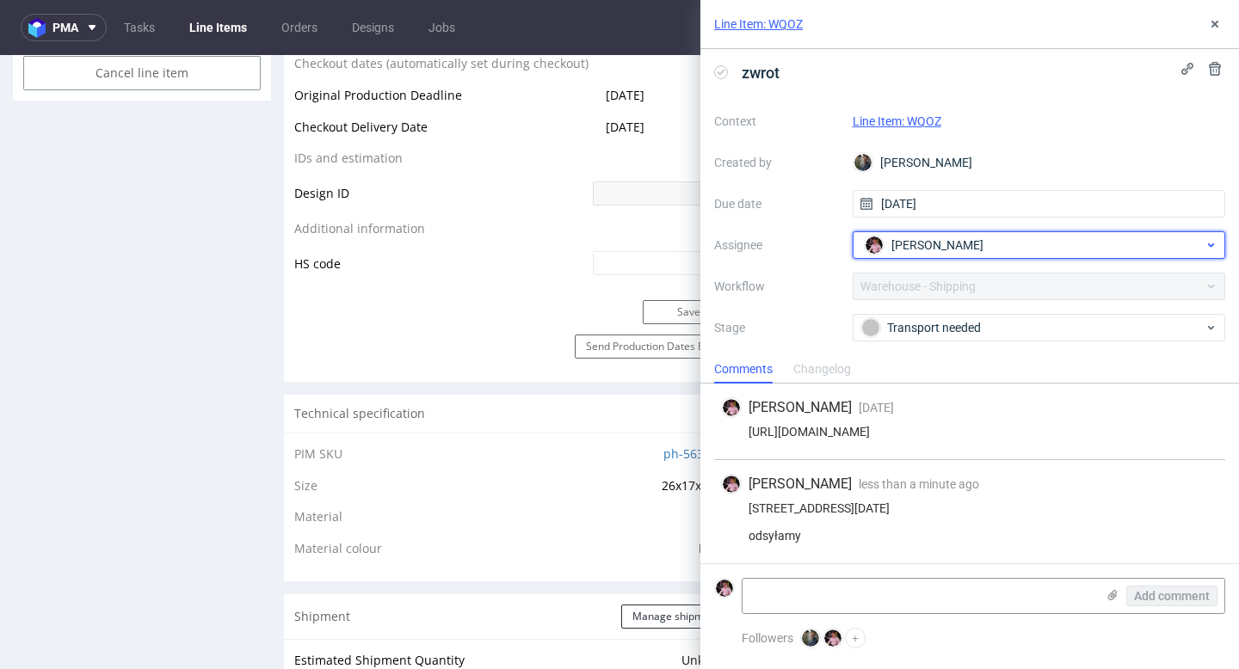
click at [918, 242] on span "[PERSON_NAME]" at bounding box center [937, 245] width 92 height 17
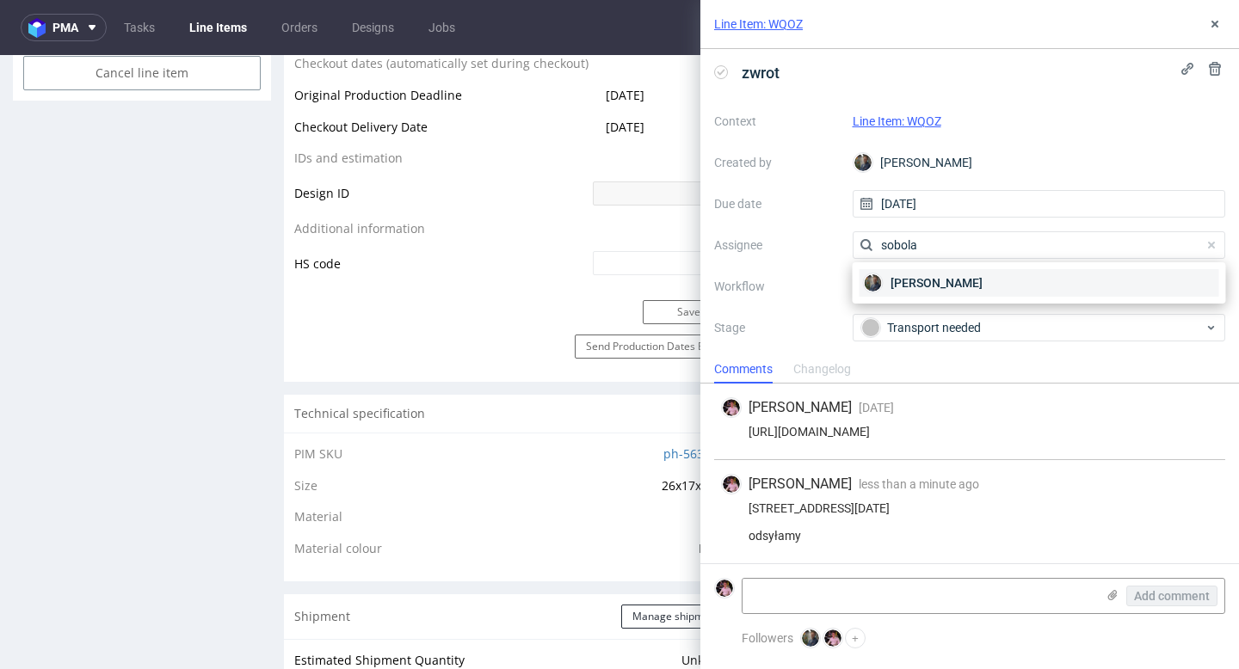
type input "sobola"
click at [940, 279] on span "[PERSON_NAME]" at bounding box center [936, 282] width 92 height 17
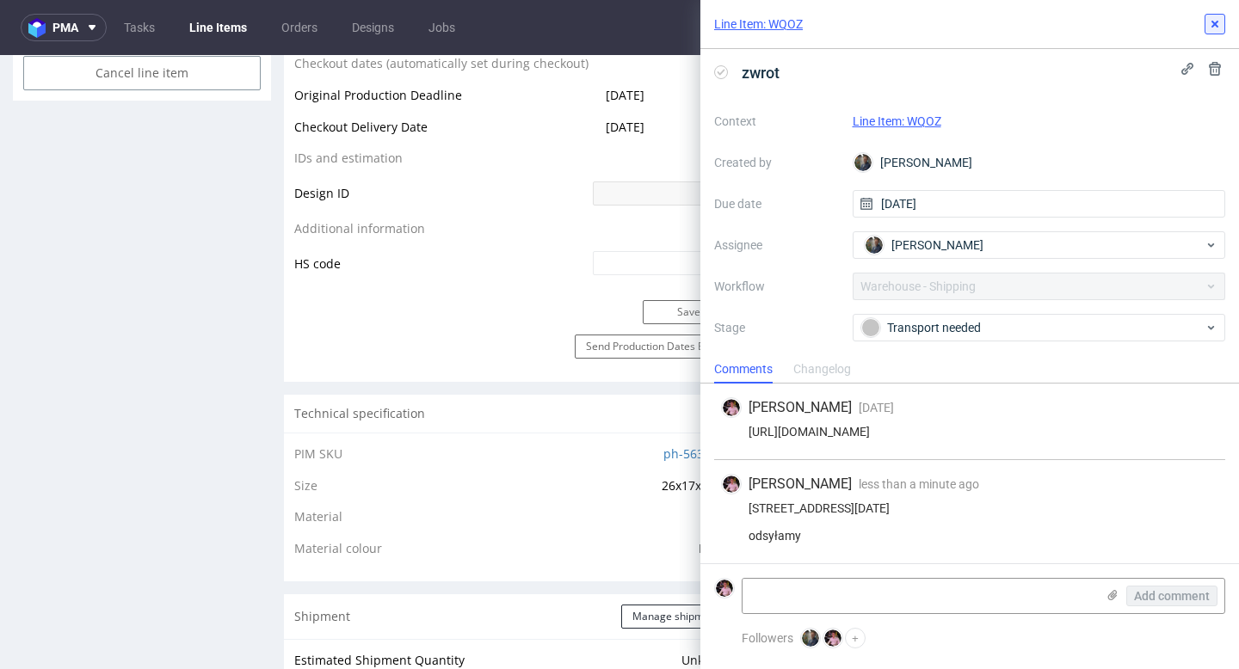
click at [1211, 25] on icon at bounding box center [1215, 24] width 14 height 14
